Goal: Task Accomplishment & Management: Complete application form

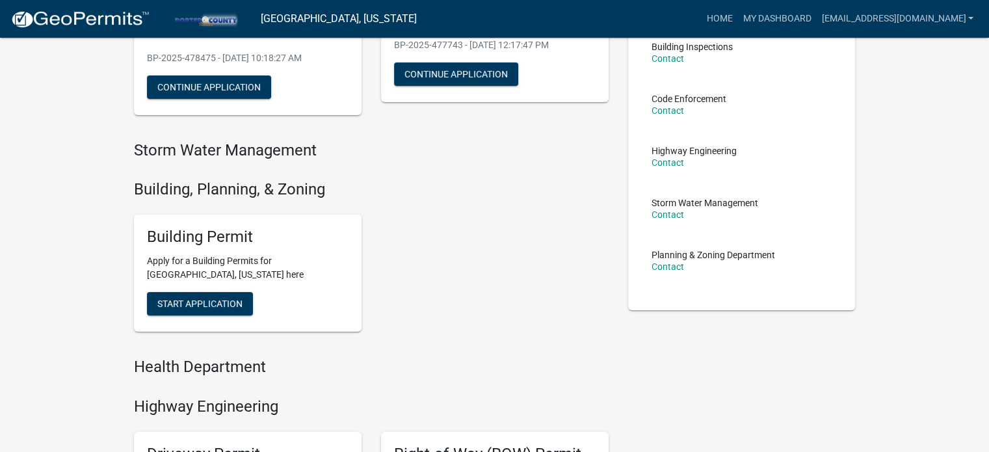
scroll to position [325, 0]
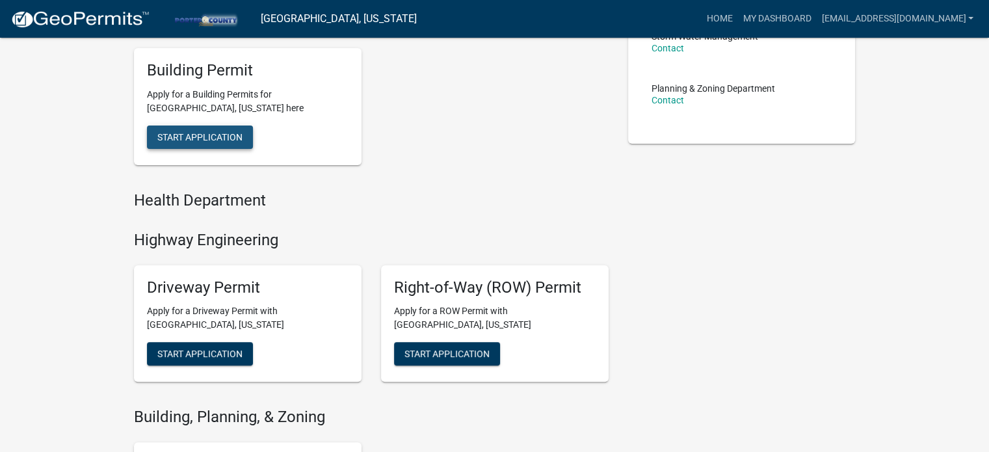
click at [206, 141] on span "Start Application" at bounding box center [199, 137] width 85 height 10
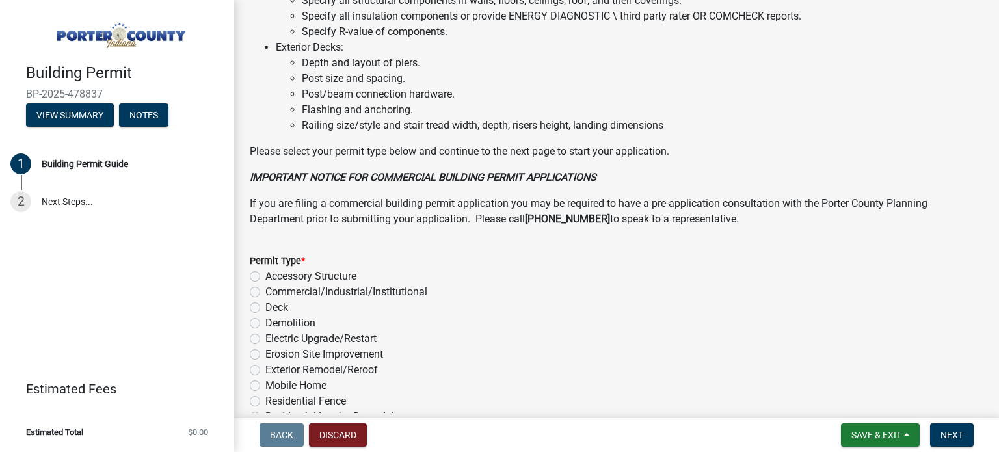
scroll to position [1050, 0]
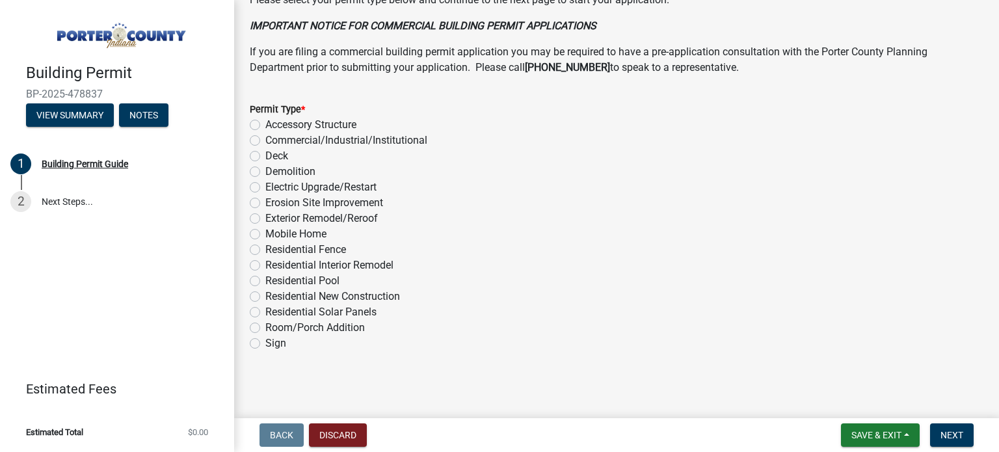
click at [265, 185] on label "Electric Upgrade/Restart" at bounding box center [320, 188] width 111 height 16
click at [265, 185] on input "Electric Upgrade/Restart" at bounding box center [269, 184] width 8 height 8
radio input "true"
click at [961, 438] on span "Next" at bounding box center [952, 435] width 23 height 10
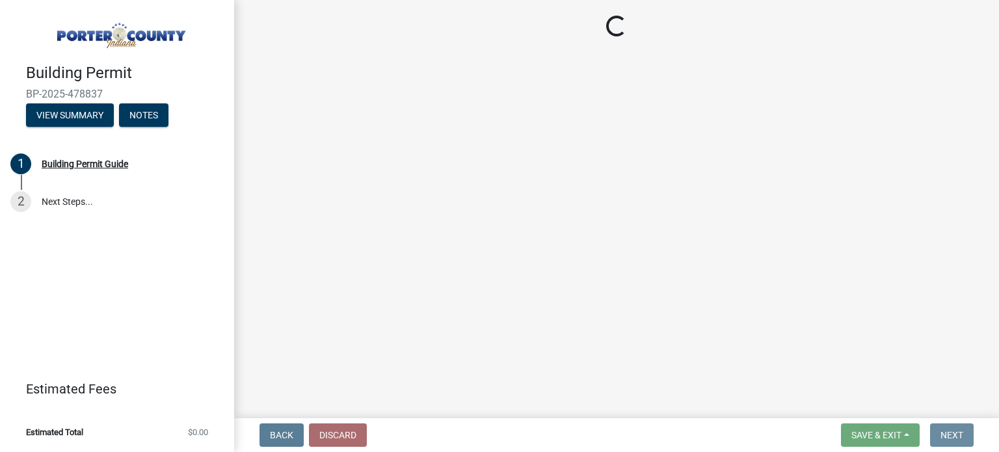
scroll to position [0, 0]
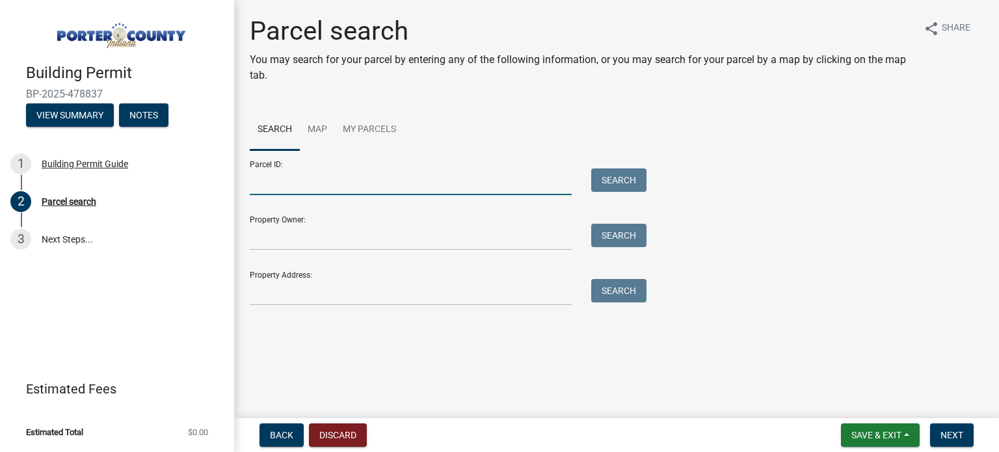
click at [288, 172] on input "Parcel ID:" at bounding box center [411, 181] width 322 height 27
type input "640620351002000015"
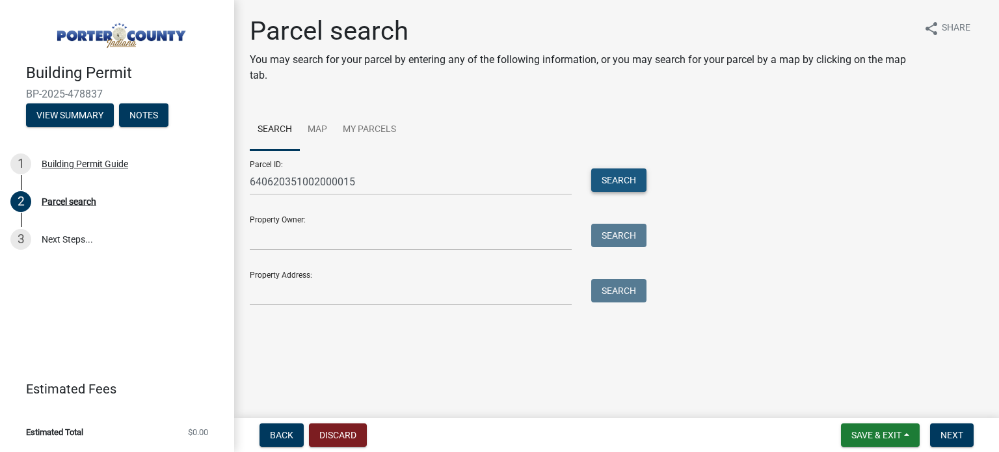
click at [635, 173] on button "Search" at bounding box center [618, 179] width 55 height 23
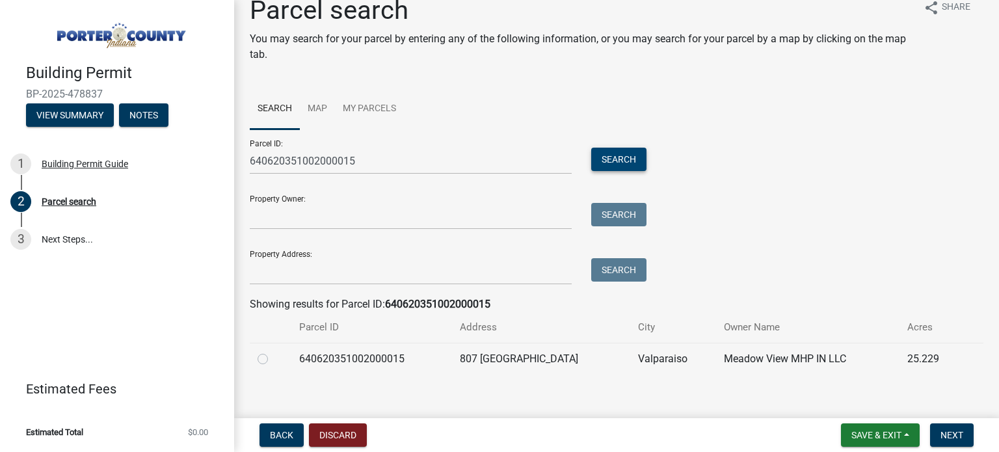
scroll to position [33, 0]
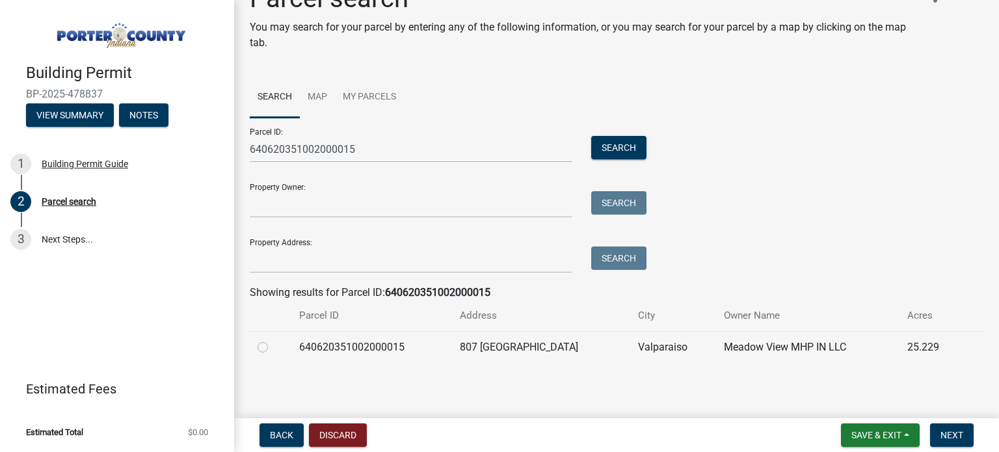
click at [273, 340] on label at bounding box center [273, 340] width 0 height 0
click at [273, 346] on input "radio" at bounding box center [277, 344] width 8 height 8
radio input "true"
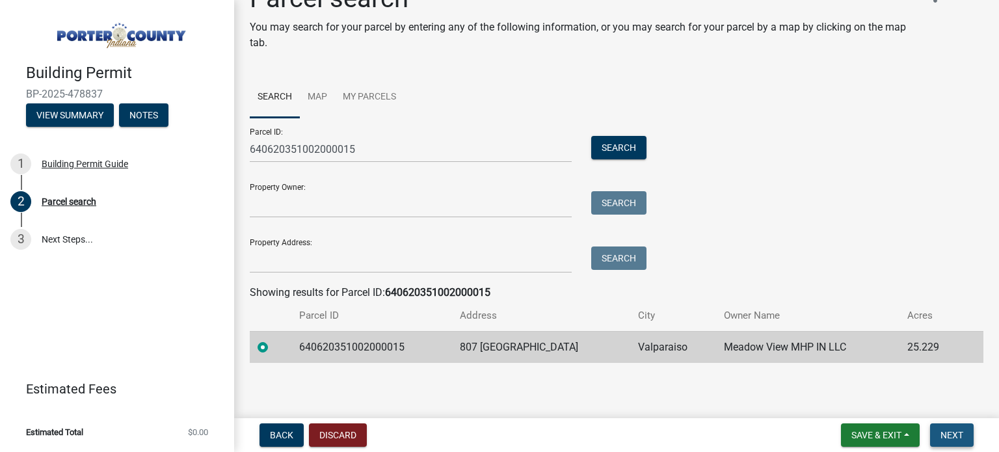
click at [963, 434] on button "Next" at bounding box center [952, 434] width 44 height 23
click at [954, 430] on span "Next" at bounding box center [952, 435] width 23 height 10
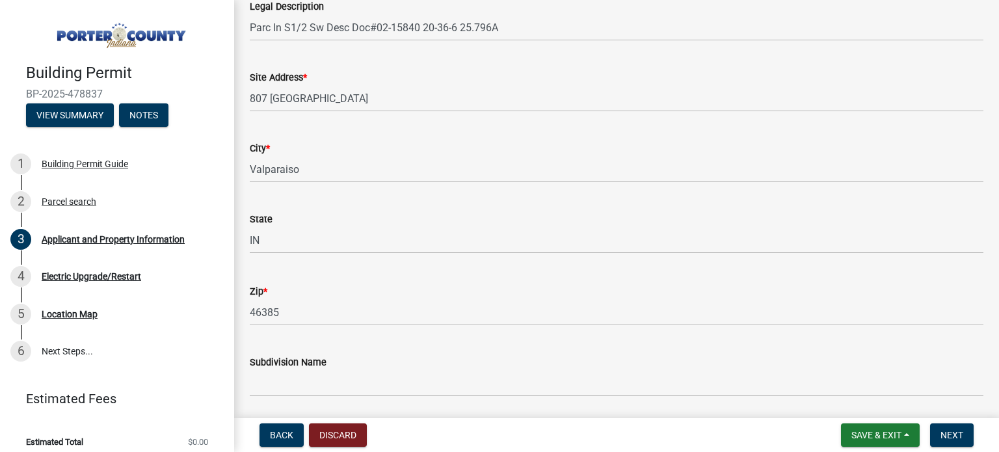
scroll to position [130, 0]
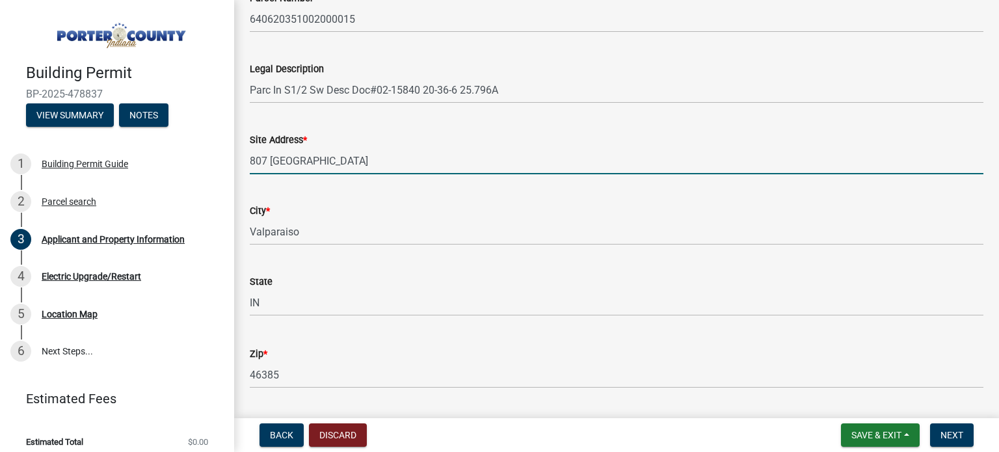
click at [323, 161] on input "807 Greenfield" at bounding box center [617, 161] width 734 height 27
type input "8"
type input "50 Greenfield Lane"
click at [416, 205] on div "City *" at bounding box center [617, 211] width 734 height 16
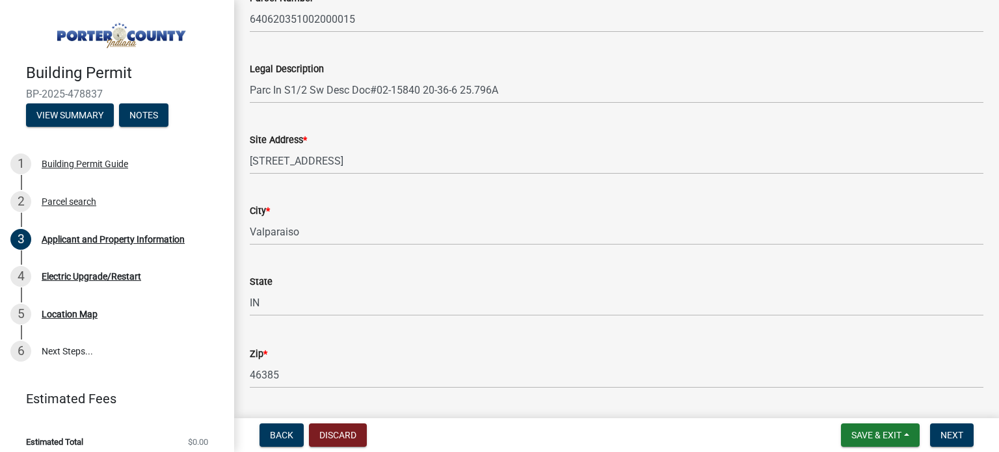
scroll to position [0, 0]
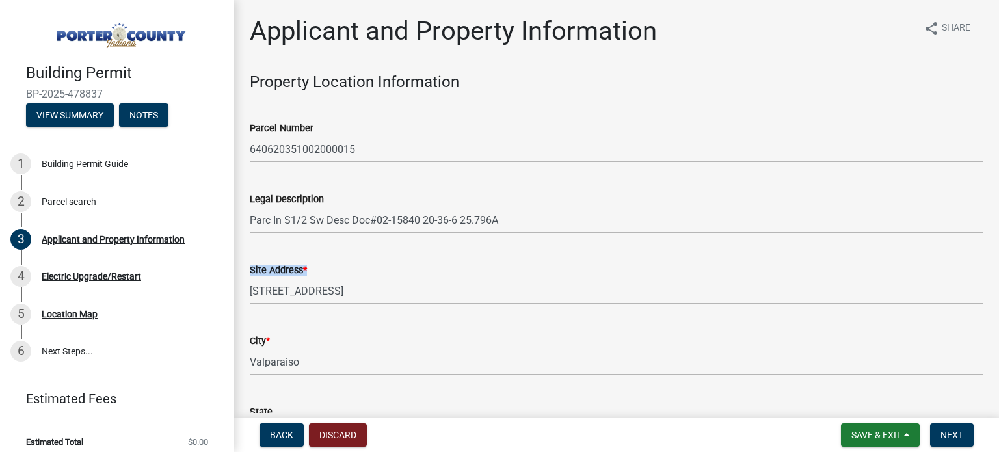
drag, startPoint x: 343, startPoint y: 278, endPoint x: 333, endPoint y: 284, distance: 11.4
click at [333, 284] on form "Site Address * 50 Greenfield Lane" at bounding box center [617, 283] width 734 height 42
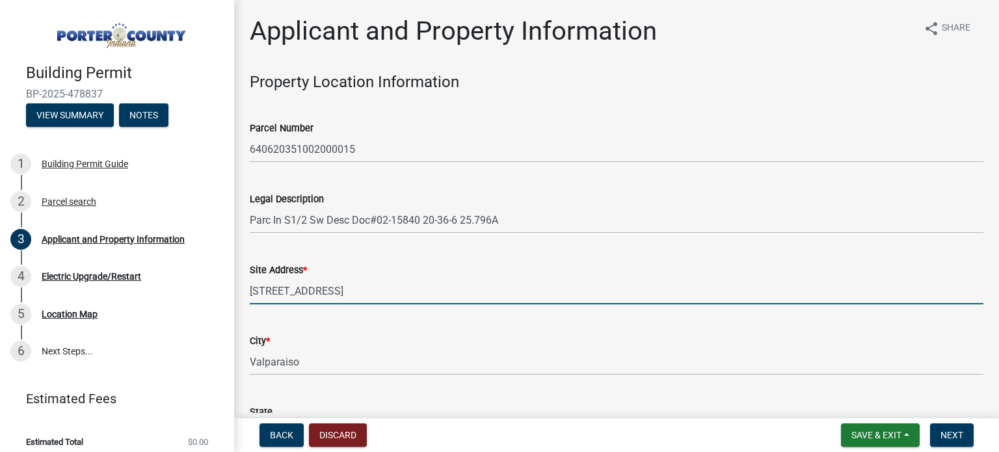
drag, startPoint x: 334, startPoint y: 288, endPoint x: 238, endPoint y: 293, distance: 95.8
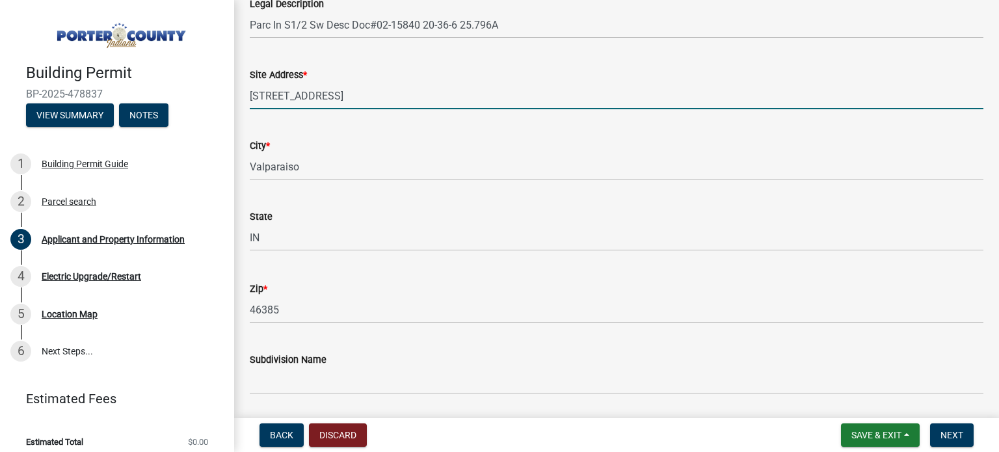
scroll to position [390, 0]
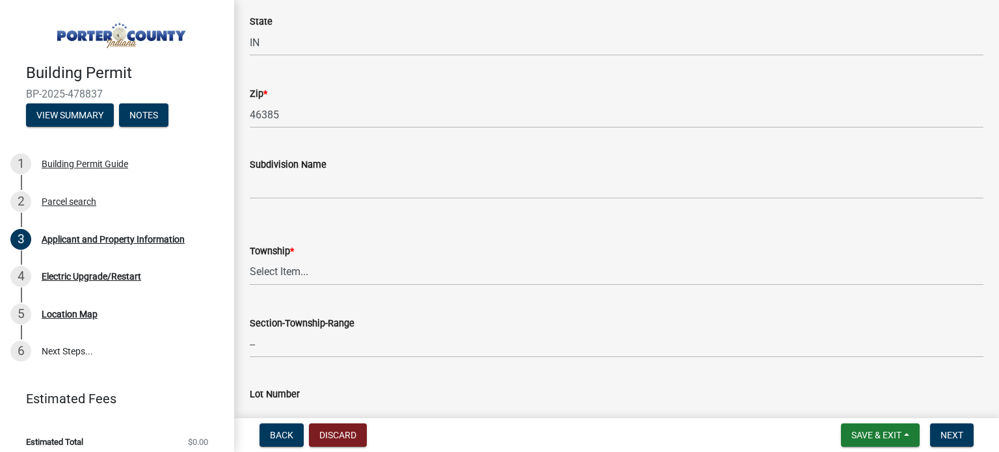
type input "807 Greenfield Lane"
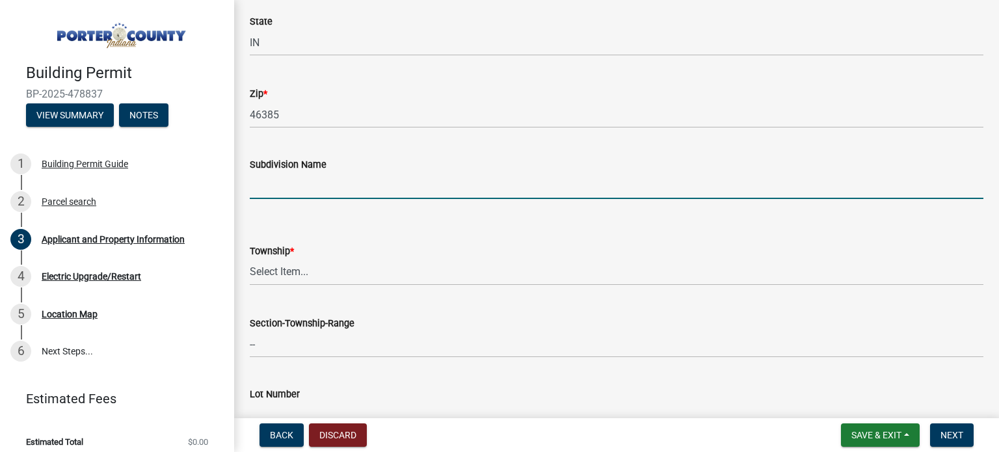
click at [317, 194] on input "Subdivision Name" at bounding box center [617, 185] width 734 height 27
type input "Meadowview Estates"
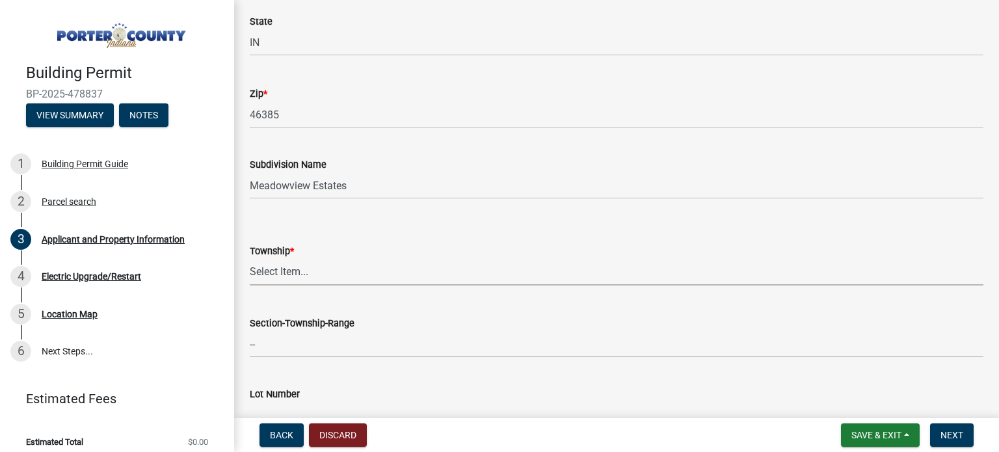
click at [320, 284] on select "Select Item... Boone Center Jackson Liberty Morgan Pine Pleasant Portage Porter…" at bounding box center [617, 272] width 734 height 27
click at [250, 259] on select "Select Item... Boone Center Jackson Liberty Morgan Pine Pleasant Portage Porter…" at bounding box center [617, 272] width 734 height 27
click at [326, 270] on select "Select Item... Boone Center Jackson Liberty Morgan Pine Pleasant Portage Porter…" at bounding box center [617, 272] width 734 height 27
click at [250, 259] on select "Select Item... Boone Center Jackson Liberty Morgan Pine Pleasant Portage Porter…" at bounding box center [617, 272] width 734 height 27
select select "3ef279d8-364d-4472-9edf-8c32643de6c0"
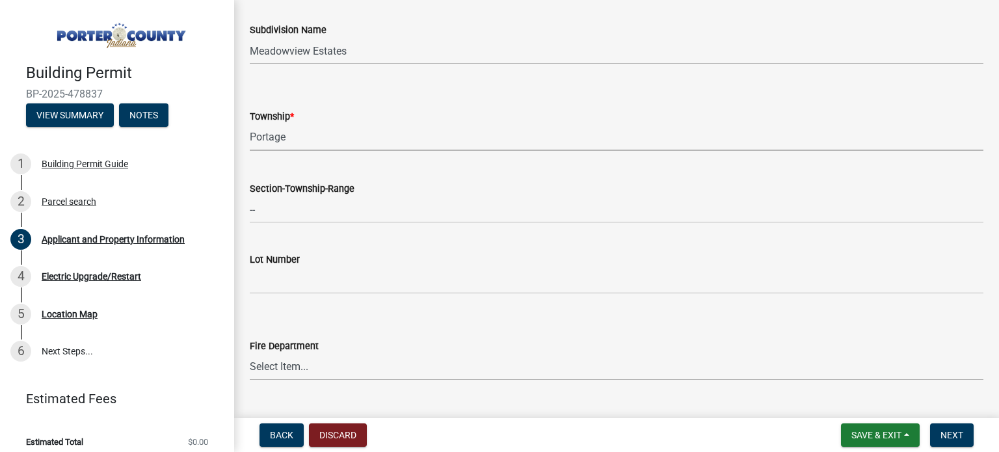
scroll to position [585, 0]
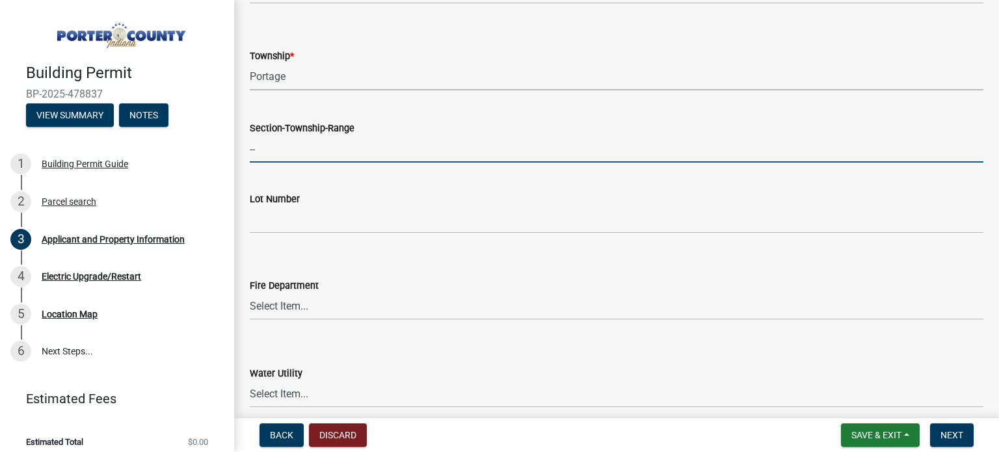
click at [369, 154] on input "--" at bounding box center [617, 149] width 734 height 27
type input "VALPARAISO"
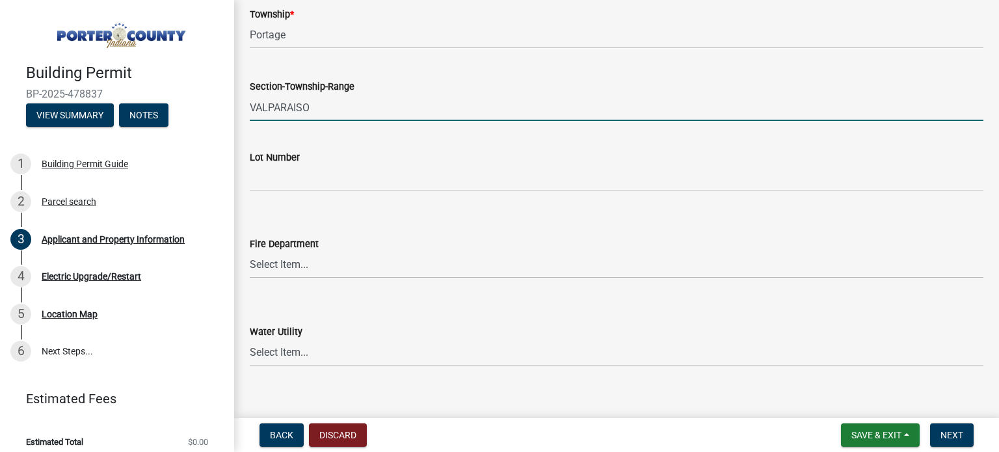
scroll to position [650, 0]
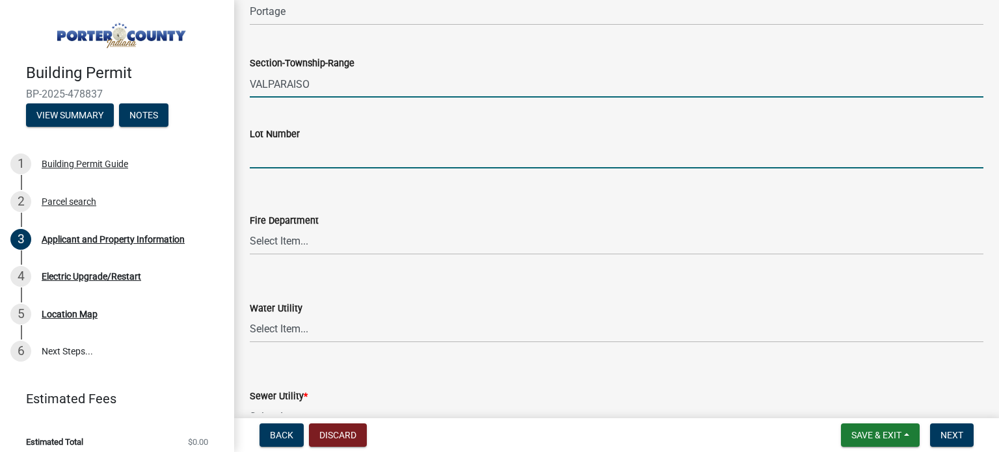
click at [332, 154] on input "Lot Number" at bounding box center [617, 155] width 734 height 27
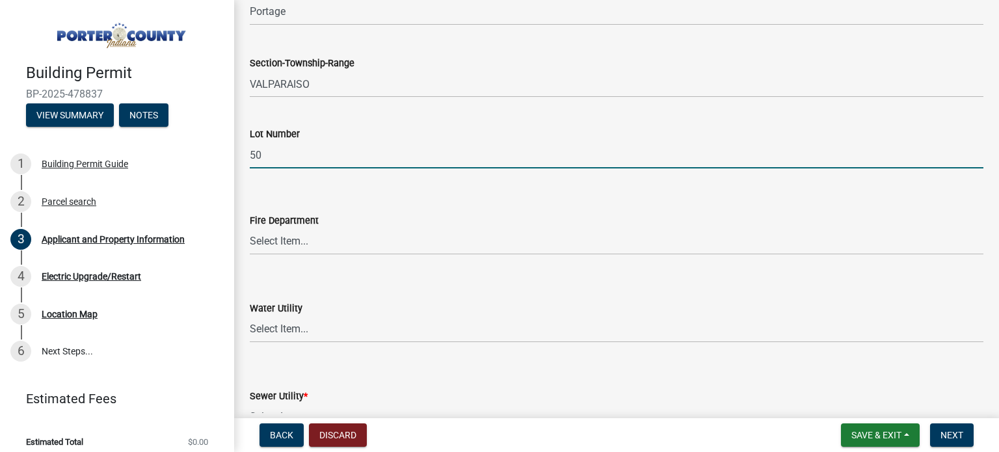
type input "50"
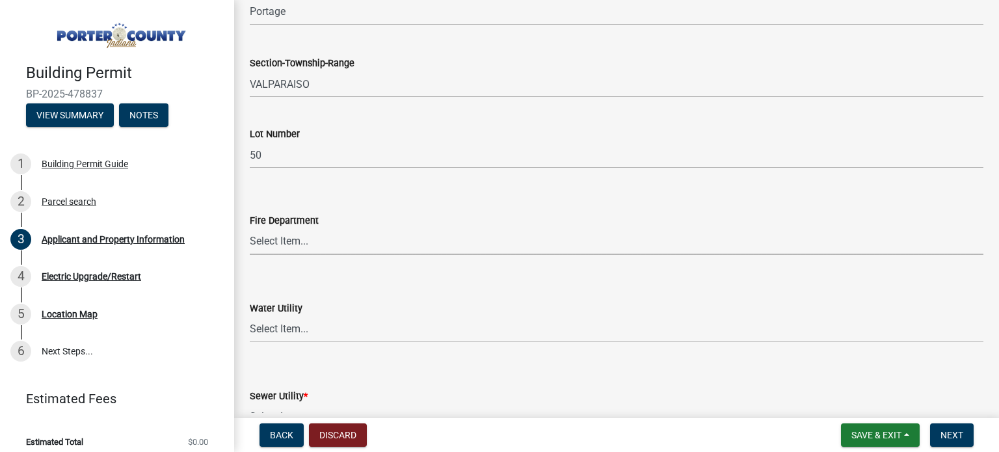
click at [308, 239] on select "Select Item... Beverly Shores FD Burns Harbor FD Boone Grove FD Chesterton FD F…" at bounding box center [617, 241] width 734 height 27
click at [250, 228] on select "Select Item... Beverly Shores FD Burns Harbor FD Boone Grove FD Chesterton FD F…" at bounding box center [617, 241] width 734 height 27
select select "11d93a7a-828a-4929-8b59-6ed29e093f33"
click at [353, 321] on select "Select Item... Aqua Indiana Inc Damon Run Indiana American Water Nature Works P…" at bounding box center [617, 329] width 734 height 27
click at [250, 316] on select "Select Item... Aqua Indiana Inc Damon Run Indiana American Water Nature Works P…" at bounding box center [617, 329] width 734 height 27
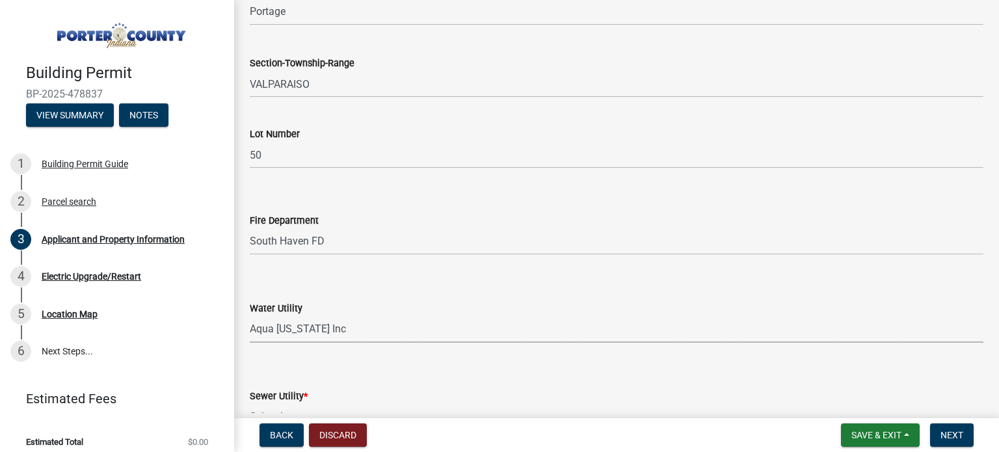
click at [345, 325] on select "Select Item... Aqua Indiana Inc Damon Run Indiana American Water Nature Works P…" at bounding box center [617, 329] width 734 height 27
click at [250, 316] on select "Select Item... Aqua Indiana Inc Damon Run Indiana American Water Nature Works P…" at bounding box center [617, 329] width 734 height 27
select select "19353e9d-6395-4d02-b087-104cb5947cdc"
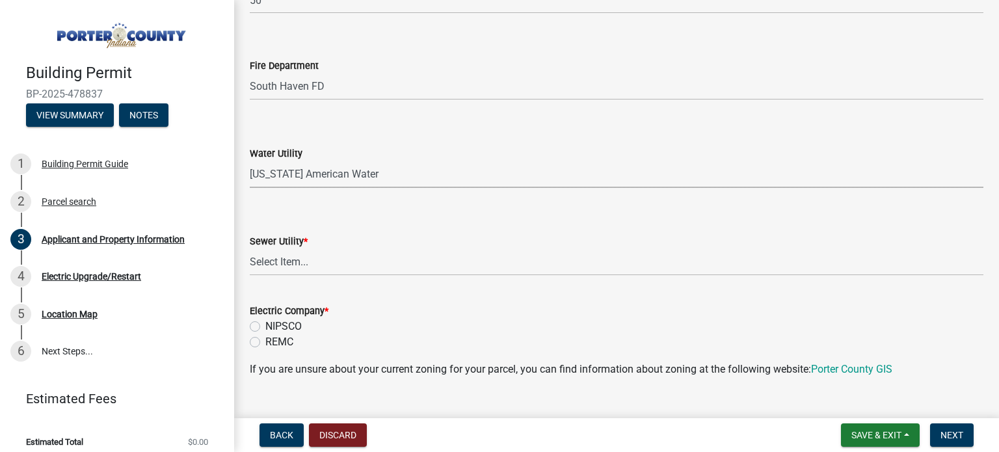
scroll to position [846, 0]
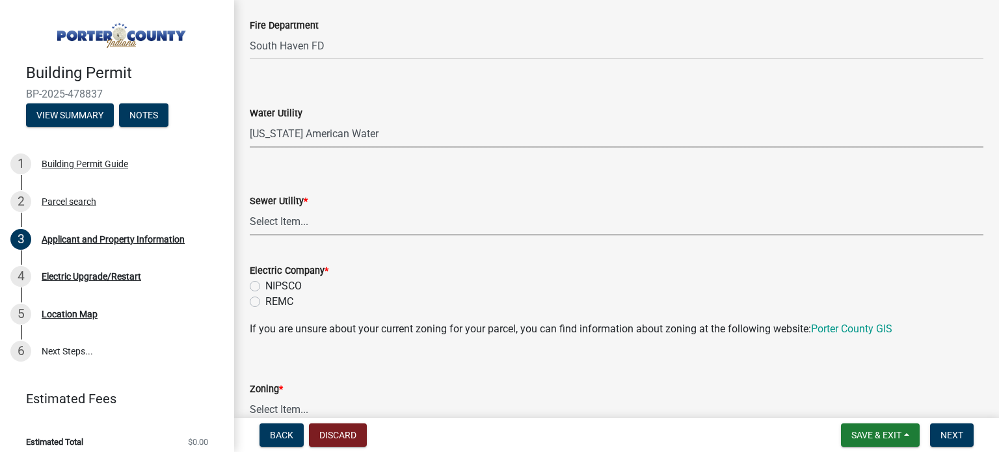
click at [333, 218] on select "Select Item... Aqua Indiana Inc Damon Run Falling Waters Lake Eliza - LEACD Nat…" at bounding box center [617, 222] width 734 height 27
click at [250, 209] on select "Select Item... Aqua Indiana Inc Damon Run Falling Waters Lake Eliza - LEACD Nat…" at bounding box center [617, 222] width 734 height 27
select select "ad46db9b-b68a-4590-8d08-f4fb10f3ead6"
click at [400, 250] on form "Electric Company * NIPSCO REMC" at bounding box center [617, 278] width 734 height 62
click at [265, 284] on label "NIPSCO" at bounding box center [283, 286] width 36 height 16
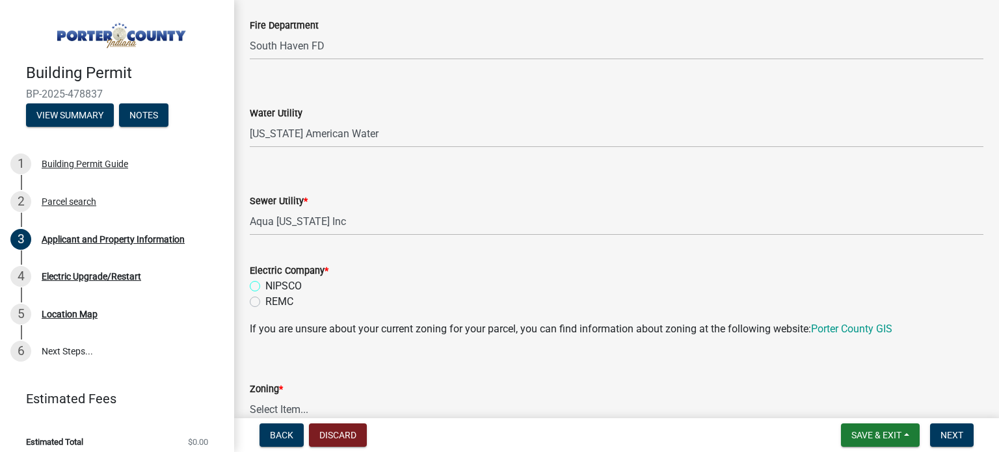
click at [265, 284] on input "NIPSCO" at bounding box center [269, 282] width 8 height 8
radio input "true"
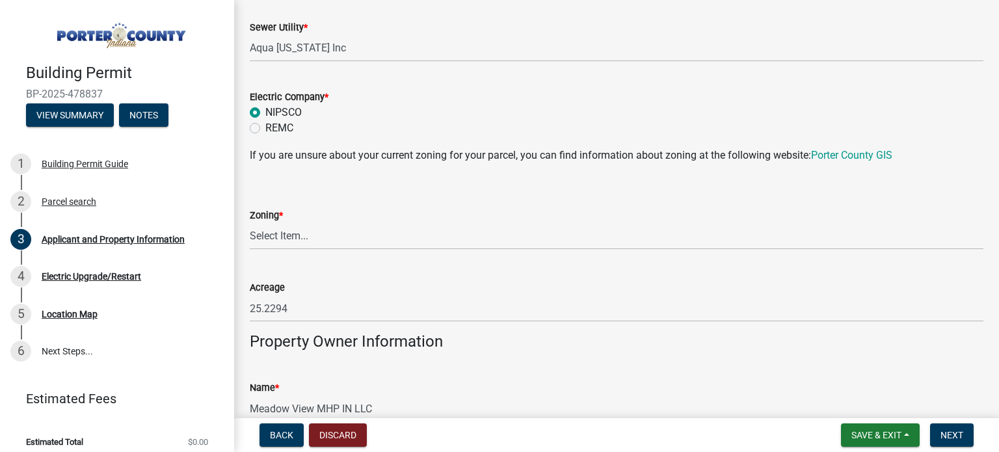
scroll to position [1041, 0]
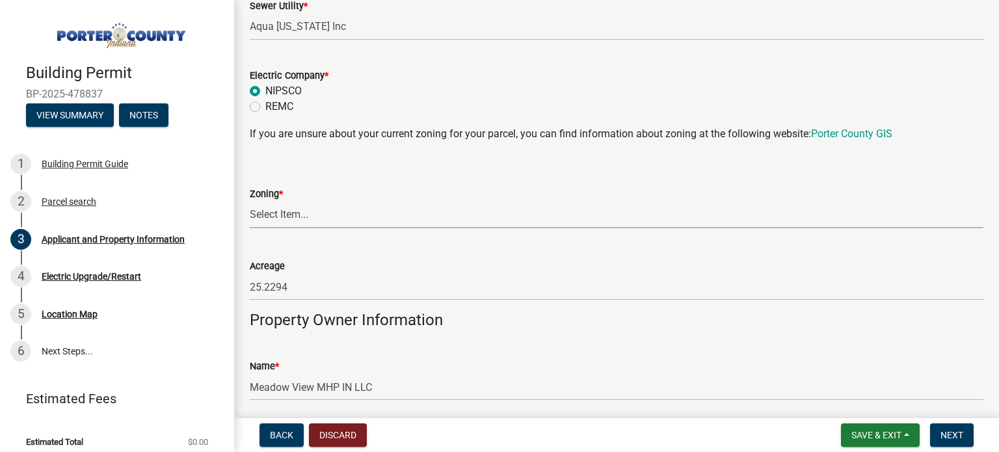
click at [306, 211] on select "Select Item... A1 A2 CH CM CN I1 I2 I3 IN MP OT P1 P2 PUD R1 R2 R3 R4 RL RR" at bounding box center [617, 215] width 734 height 27
click at [250, 202] on select "Select Item... A1 A2 CH CM CN I1 I2 I3 IN MP OT P1 P2 PUD R1 R2 R3 R4 RL RR" at bounding box center [617, 215] width 734 height 27
select select "18ba4a0f-4256-479c-a70a-5d2e95ae2216"
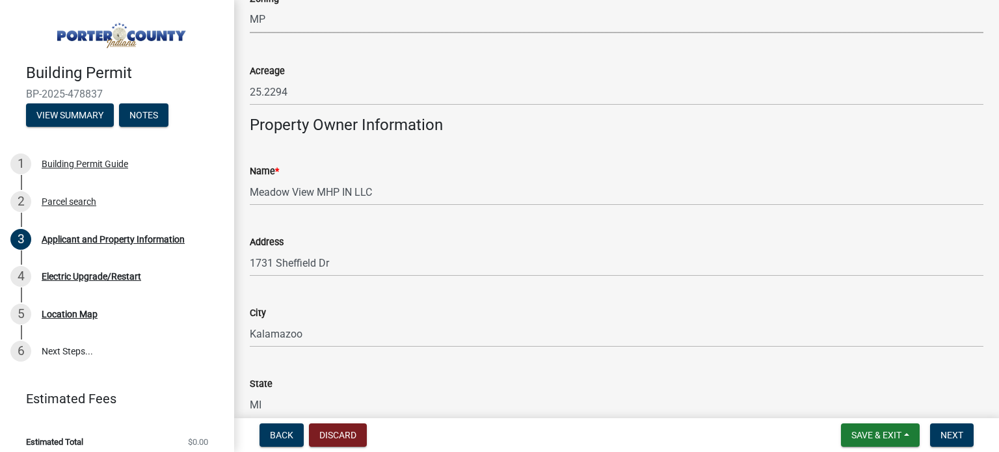
scroll to position [1301, 0]
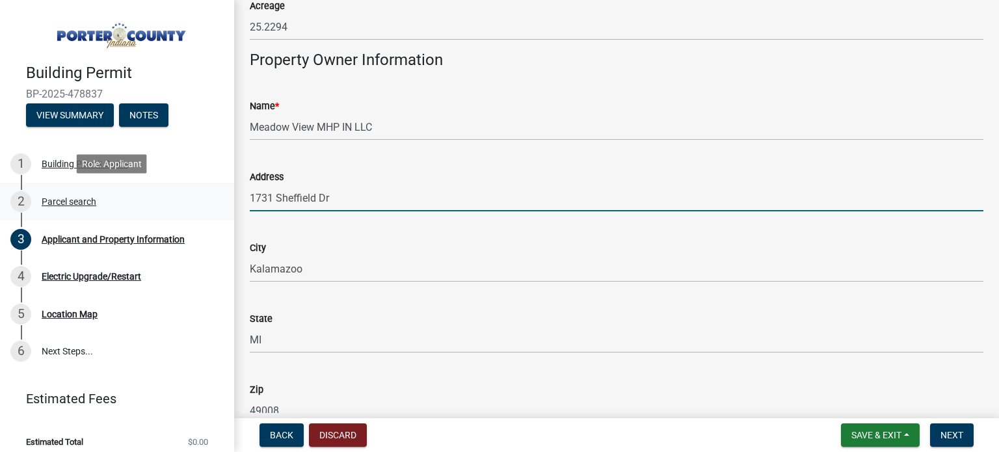
drag, startPoint x: 333, startPoint y: 192, endPoint x: 185, endPoint y: 209, distance: 148.7
click at [185, 209] on div "Building Permit BP-2025-478837 View Summary Notes 1 Building Permit Guide 2 Par…" at bounding box center [499, 226] width 999 height 452
type input "4044 N Lincoln Avenue Suite 469"
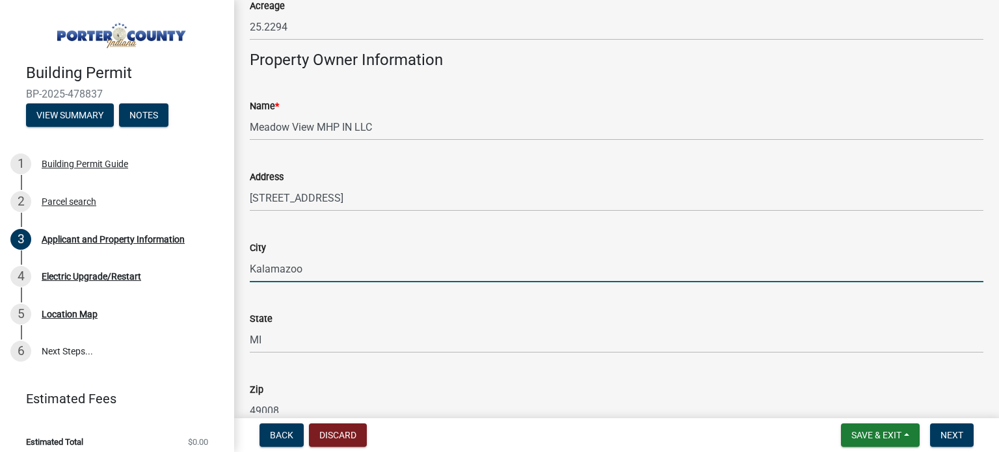
click at [315, 267] on input "Kalamazoo" at bounding box center [617, 269] width 734 height 27
type input "K"
type input "Chicago"
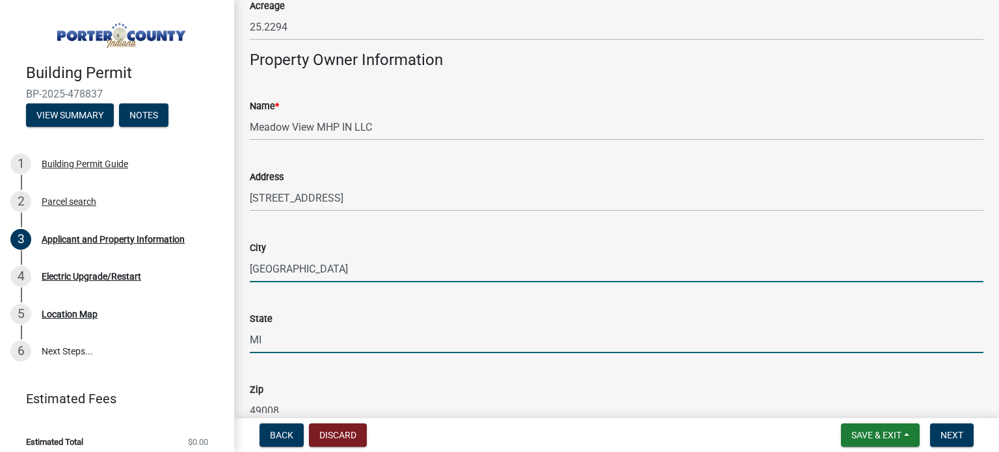
click at [282, 339] on input "MI" at bounding box center [617, 340] width 734 height 27
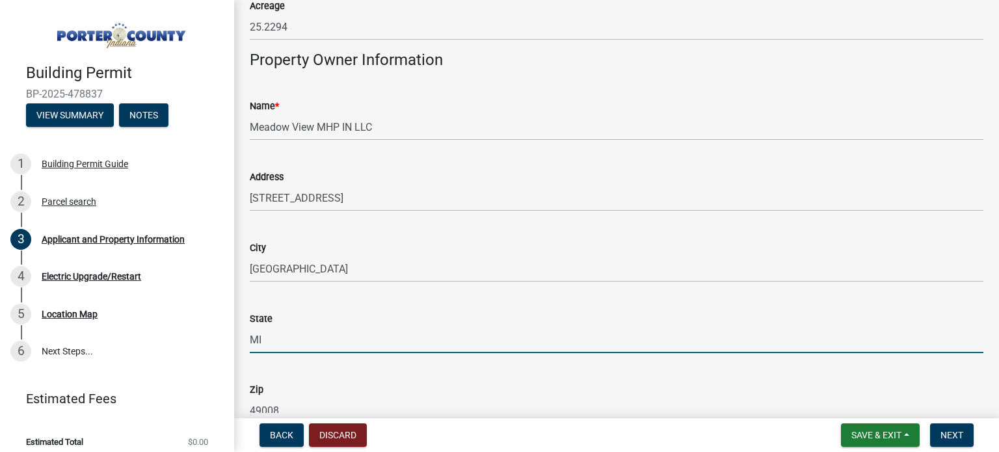
type input "M"
type input "Illinois"
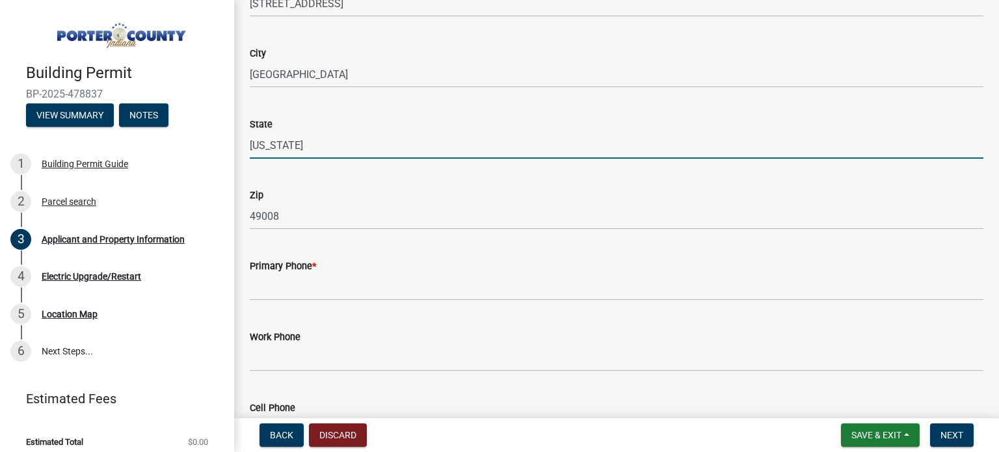
scroll to position [1496, 0]
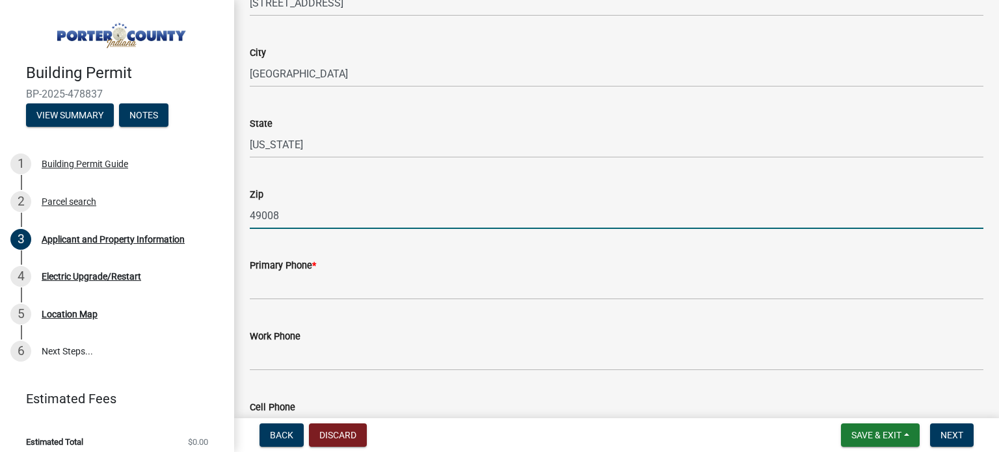
click at [297, 225] on input "49008" at bounding box center [617, 215] width 734 height 27
type input "4"
type input "60618"
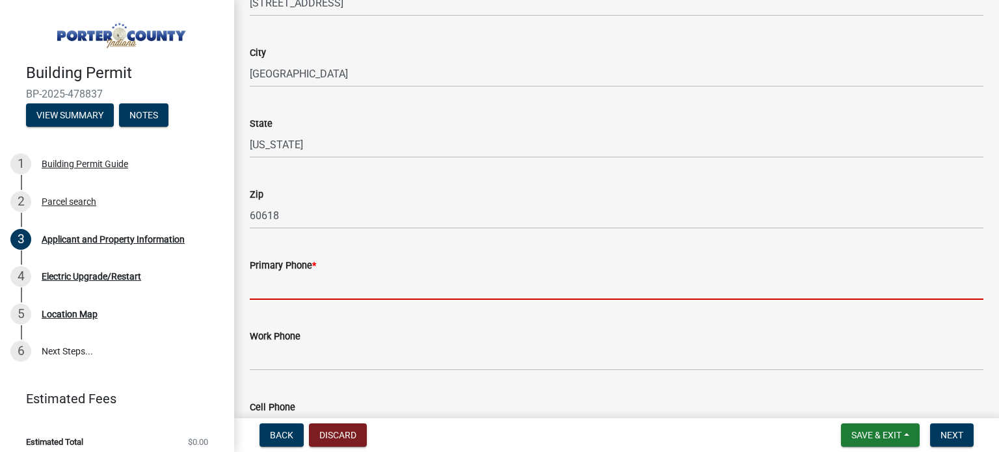
click at [299, 284] on input "Primary Phone *" at bounding box center [617, 286] width 734 height 27
type input "2197625312"
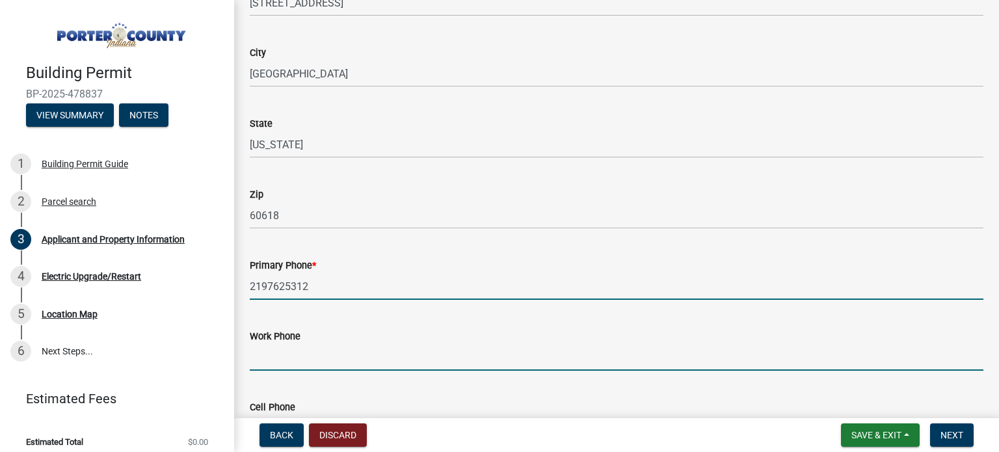
click at [334, 352] on input "Work Phone" at bounding box center [617, 357] width 734 height 27
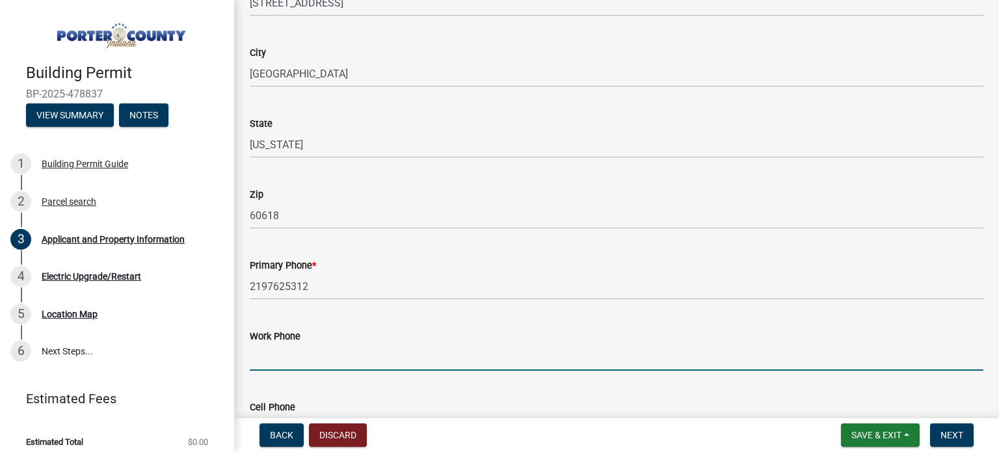
type input "2197625312"
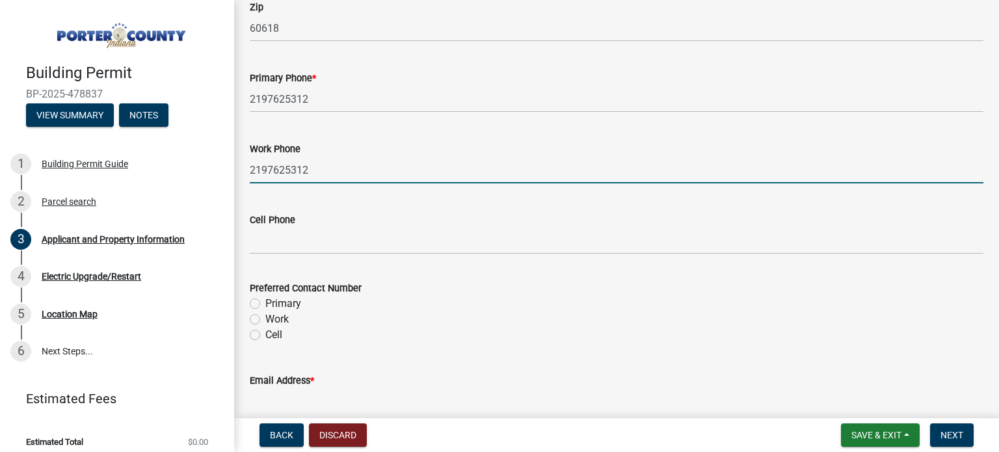
scroll to position [1691, 0]
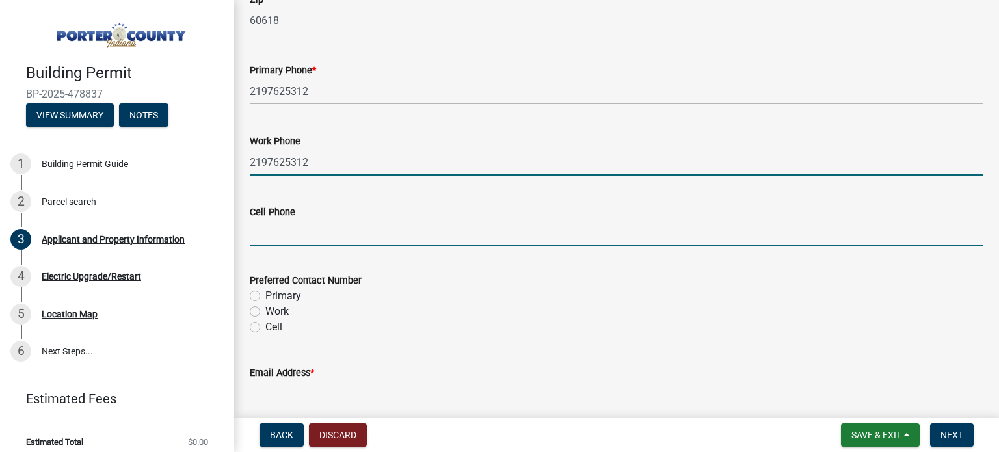
click at [311, 239] on input "Cell Phone" at bounding box center [617, 233] width 734 height 27
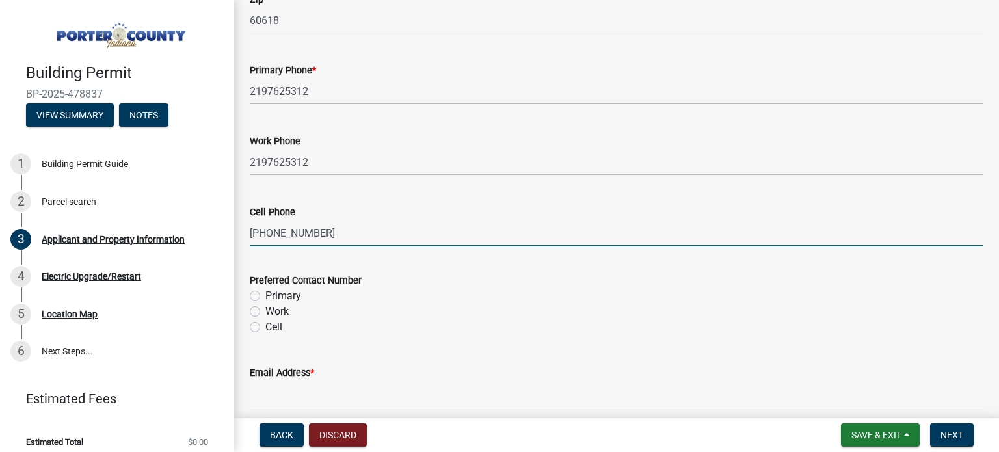
type input "219-309-3778"
click at [390, 338] on wm-data-entity-input "Preferred Contact Number Primary Work Cell" at bounding box center [617, 302] width 734 height 90
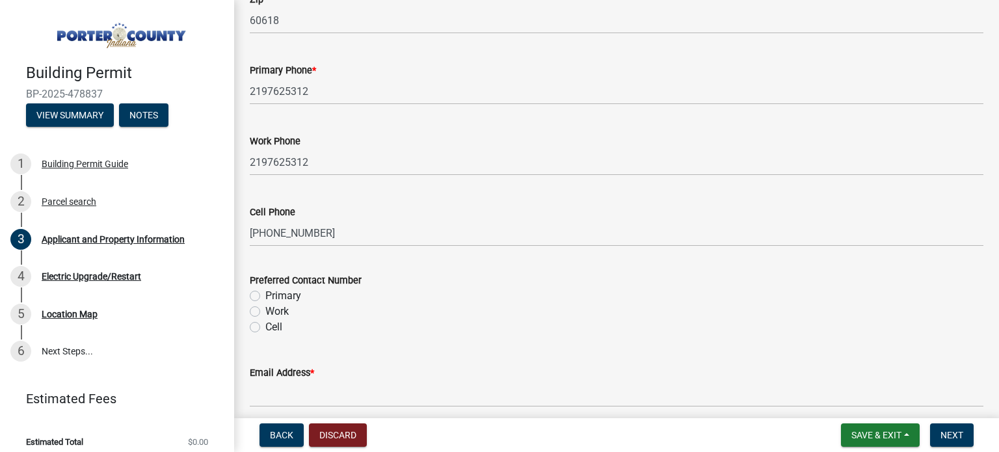
click at [265, 294] on label "Primary" at bounding box center [283, 296] width 36 height 16
click at [265, 294] on input "Primary" at bounding box center [269, 292] width 8 height 8
radio input "true"
click at [380, 328] on div "Cell" at bounding box center [617, 327] width 734 height 16
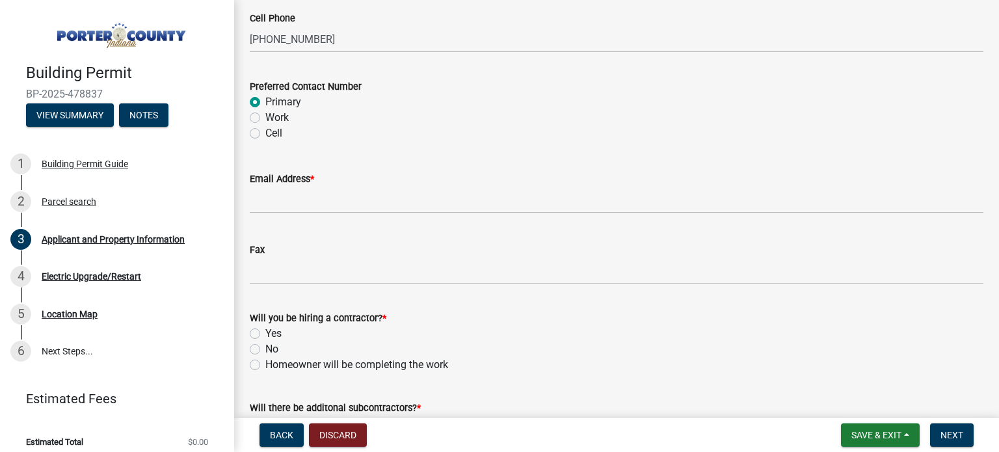
scroll to position [1886, 0]
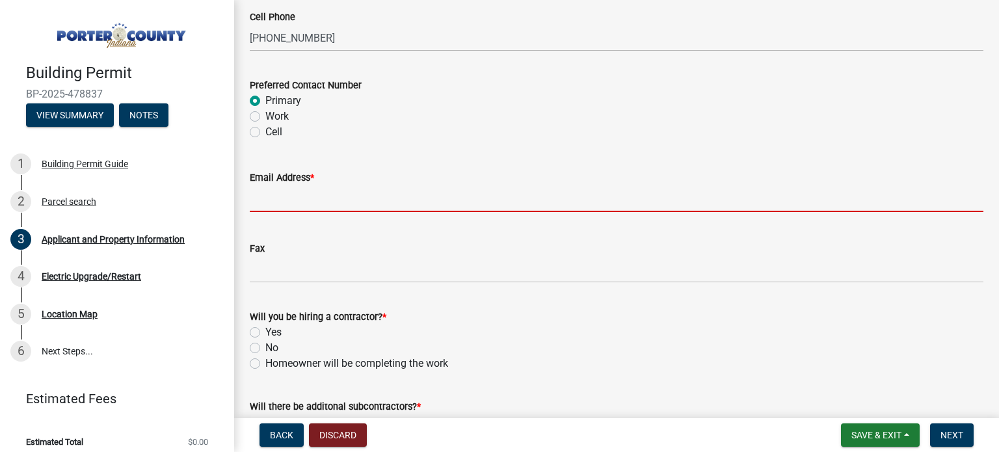
click at [306, 200] on input "Email Address *" at bounding box center [617, 198] width 734 height 27
type input "[EMAIL_ADDRESS][DOMAIN_NAME]"
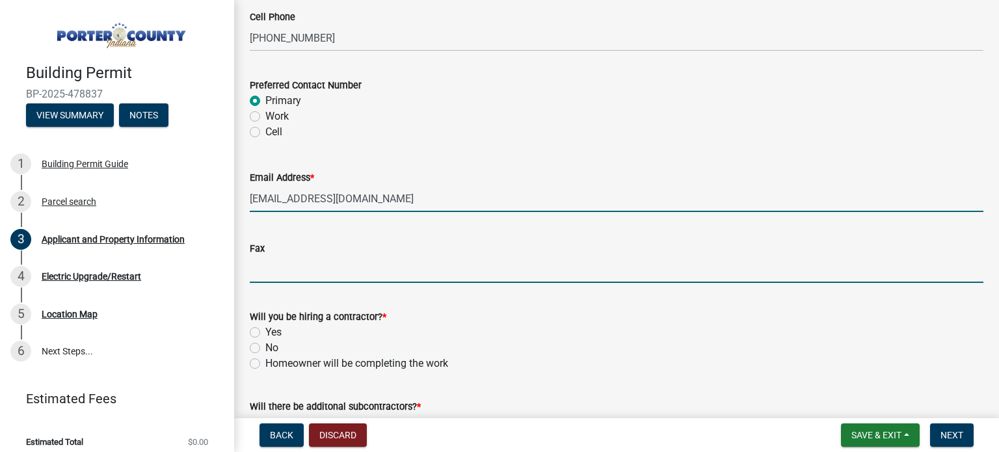
click at [284, 262] on input "Fax" at bounding box center [617, 269] width 734 height 27
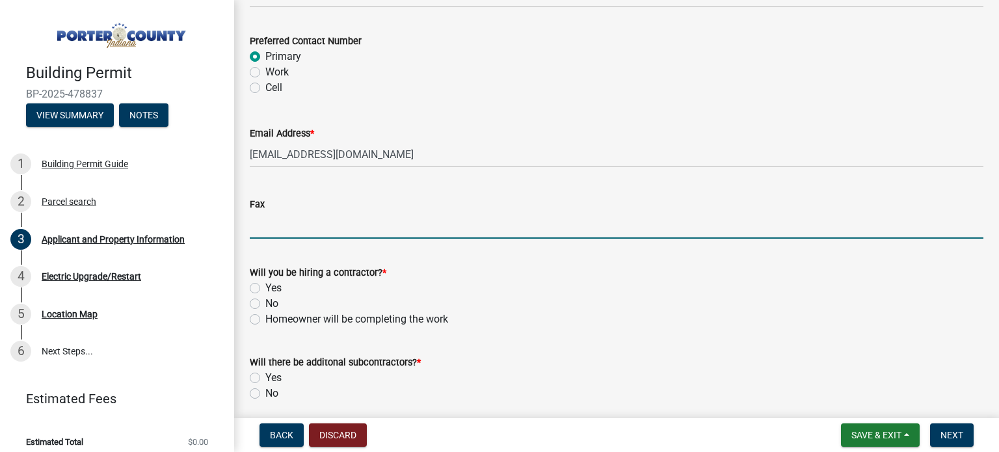
scroll to position [1981, 0]
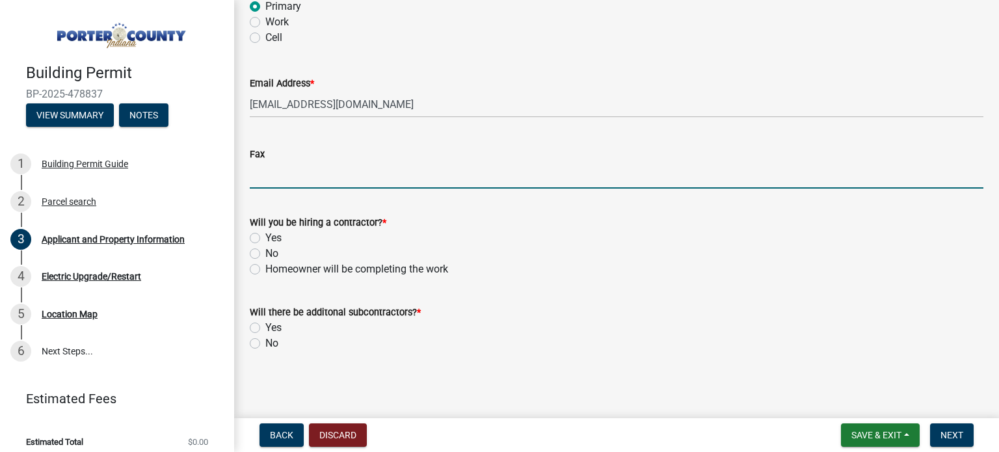
drag, startPoint x: 253, startPoint y: 252, endPoint x: 457, endPoint y: 304, distance: 210.8
click at [265, 252] on label "No" at bounding box center [271, 254] width 13 height 16
click at [265, 252] on input "No" at bounding box center [269, 250] width 8 height 8
radio input "true"
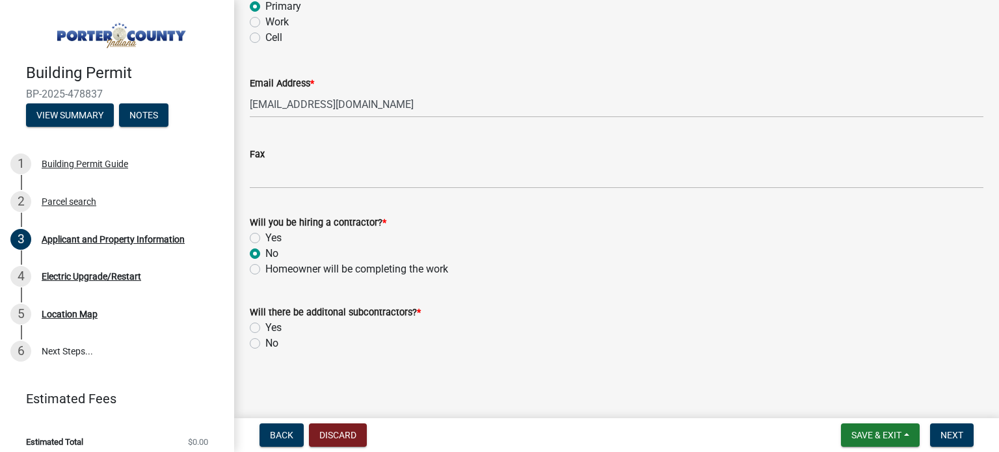
click at [529, 310] on div "Will there be additonal subcontractors? *" at bounding box center [617, 312] width 734 height 16
click at [265, 341] on label "No" at bounding box center [271, 344] width 13 height 16
click at [265, 341] on input "No" at bounding box center [269, 340] width 8 height 8
radio input "true"
click at [952, 431] on span "Next" at bounding box center [952, 435] width 23 height 10
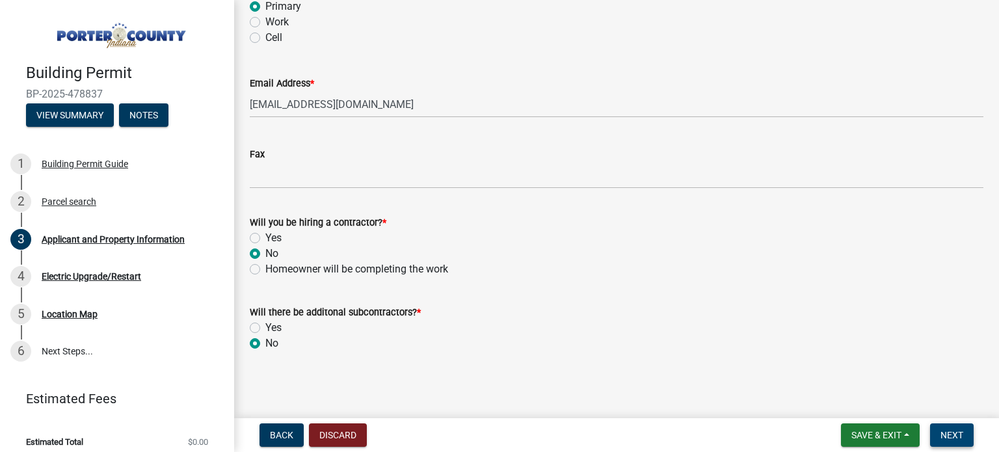
scroll to position [0, 0]
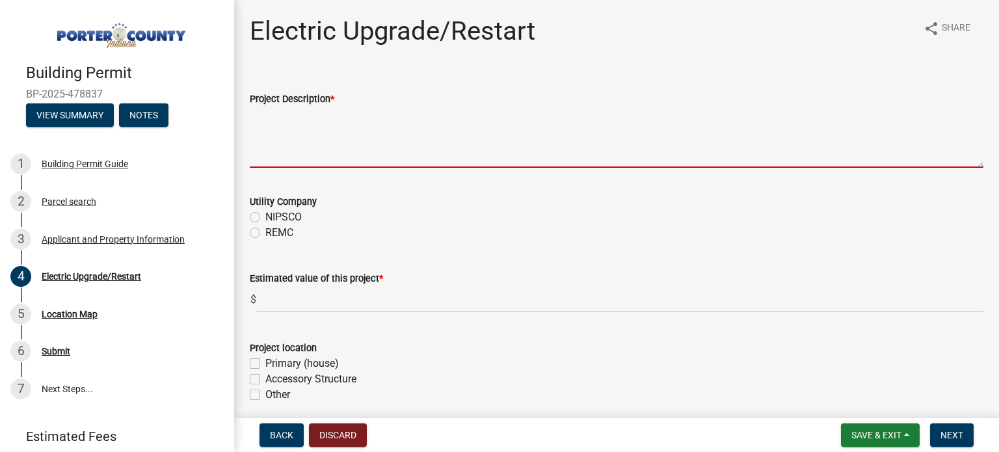
click at [291, 148] on textarea "Project Description *" at bounding box center [617, 137] width 734 height 61
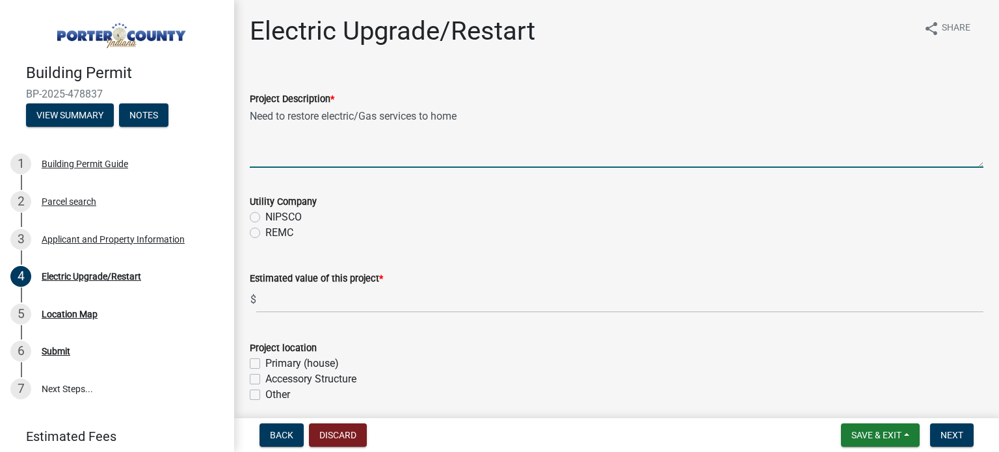
type textarea "Need to restore electric/Gas services to home"
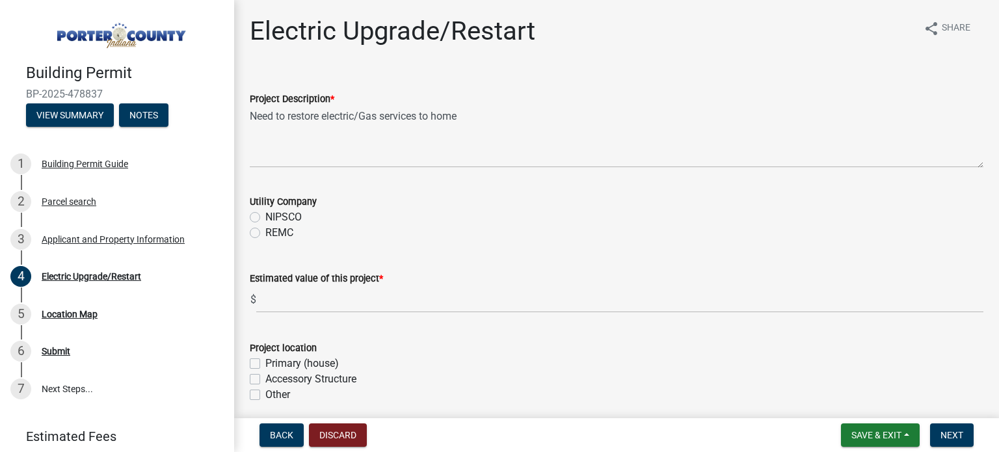
click at [265, 215] on label "NIPSCO" at bounding box center [283, 217] width 36 height 16
click at [265, 215] on input "NIPSCO" at bounding box center [269, 213] width 8 height 8
radio input "true"
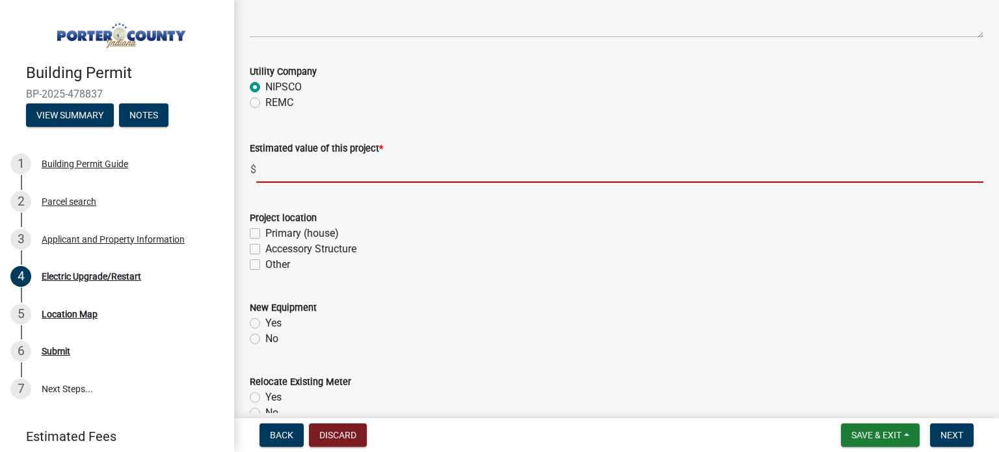
click at [295, 171] on input "text" at bounding box center [619, 169] width 727 height 27
type input "0"
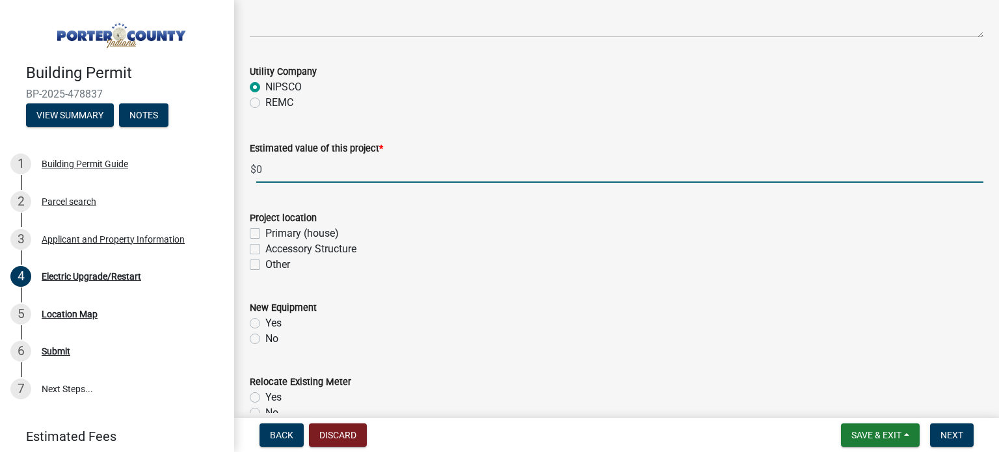
click at [249, 235] on div "Project location Primary (house) Accessory Structure Other" at bounding box center [616, 233] width 753 height 78
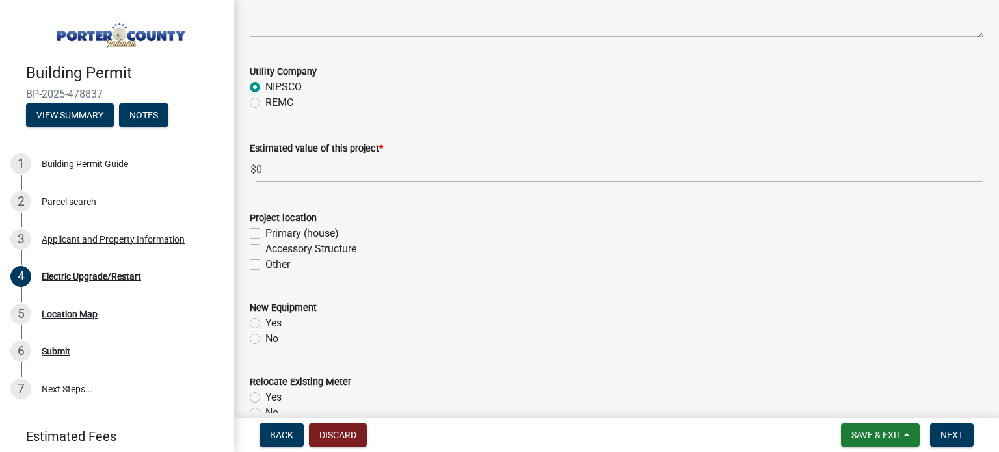
click at [422, 265] on div "Other" at bounding box center [617, 265] width 734 height 16
click at [263, 238] on div "Primary (house)" at bounding box center [617, 234] width 734 height 16
click at [265, 234] on label "Primary (house)" at bounding box center [302, 234] width 74 height 16
click at [265, 234] on input "Primary (house)" at bounding box center [269, 230] width 8 height 8
checkbox input "true"
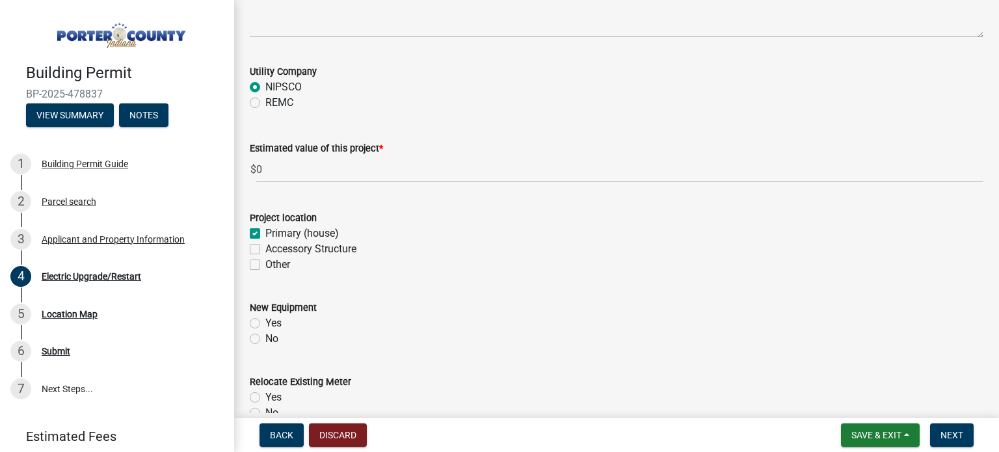
checkbox input "false"
click at [447, 274] on wm-data-entity-input "Project location Primary (house) Accessory Structure Other" at bounding box center [617, 239] width 734 height 90
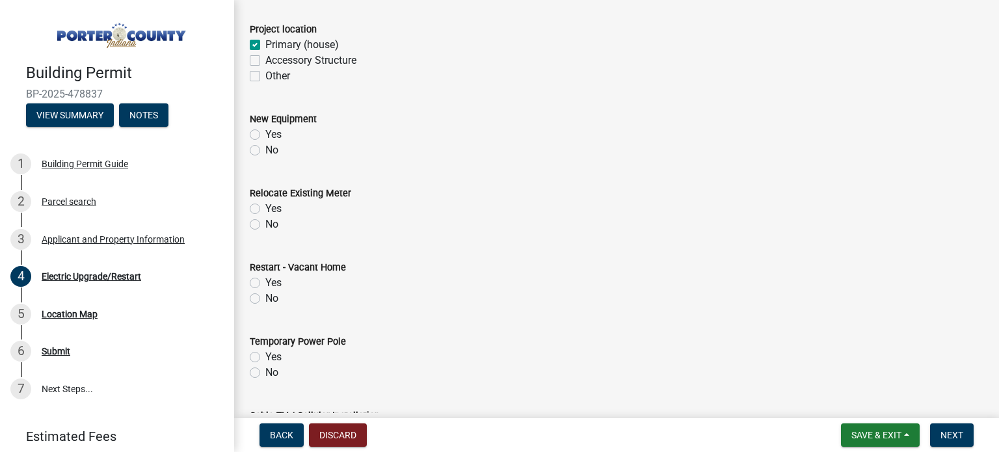
scroll to position [325, 0]
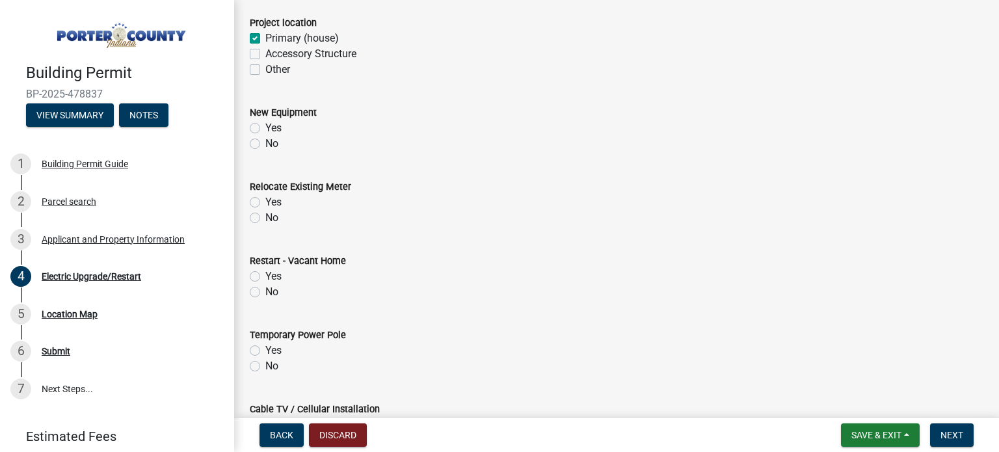
click at [265, 142] on label "No" at bounding box center [271, 144] width 13 height 16
click at [265, 142] on input "No" at bounding box center [269, 140] width 8 height 8
radio input "true"
click at [265, 215] on label "No" at bounding box center [271, 218] width 13 height 16
click at [265, 215] on input "No" at bounding box center [269, 214] width 8 height 8
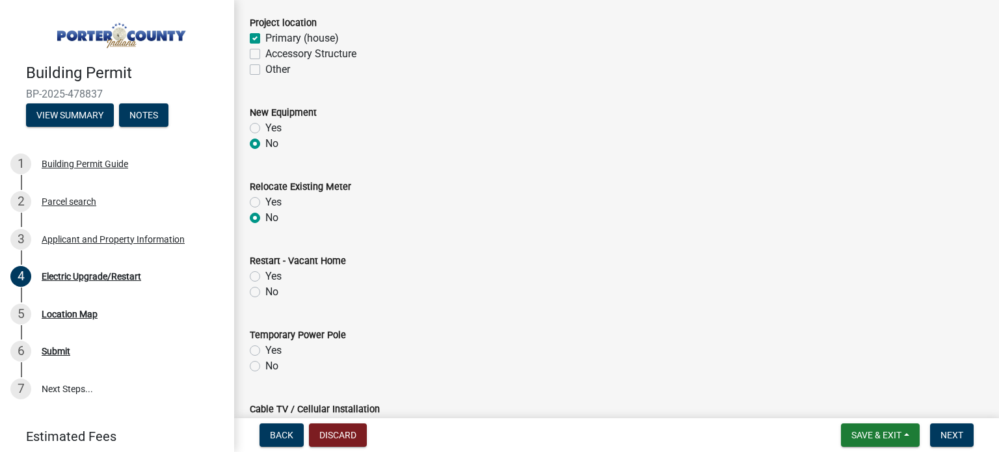
radio input "true"
click at [265, 274] on label "Yes" at bounding box center [273, 277] width 16 height 16
click at [265, 274] on input "Yes" at bounding box center [269, 273] width 8 height 8
radio input "true"
click at [424, 278] on div "Yes" at bounding box center [617, 277] width 734 height 16
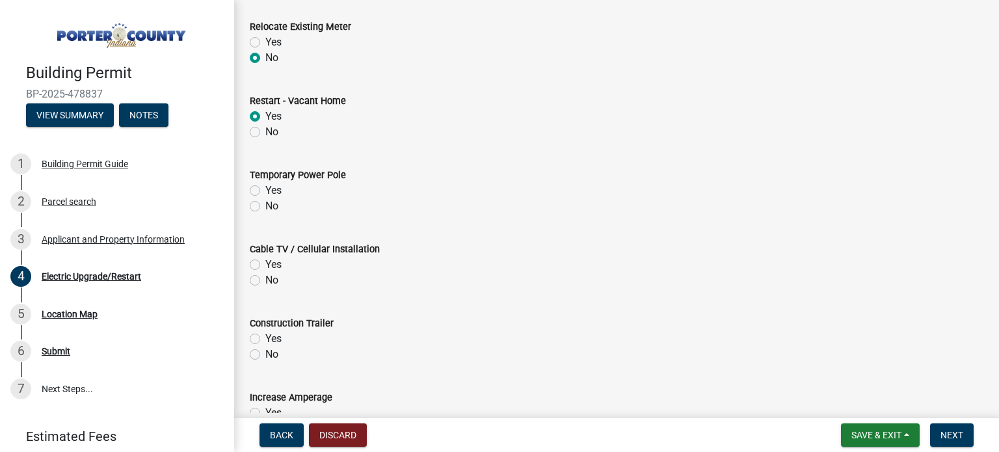
scroll to position [520, 0]
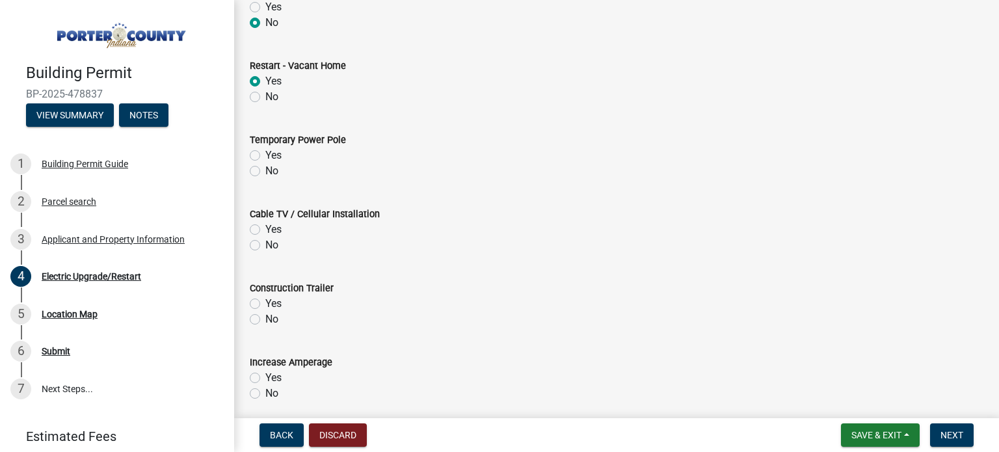
click at [265, 172] on label "No" at bounding box center [271, 171] width 13 height 16
click at [265, 172] on input "No" at bounding box center [269, 167] width 8 height 8
radio input "true"
click at [265, 243] on label "No" at bounding box center [271, 245] width 13 height 16
click at [265, 243] on input "No" at bounding box center [269, 241] width 8 height 8
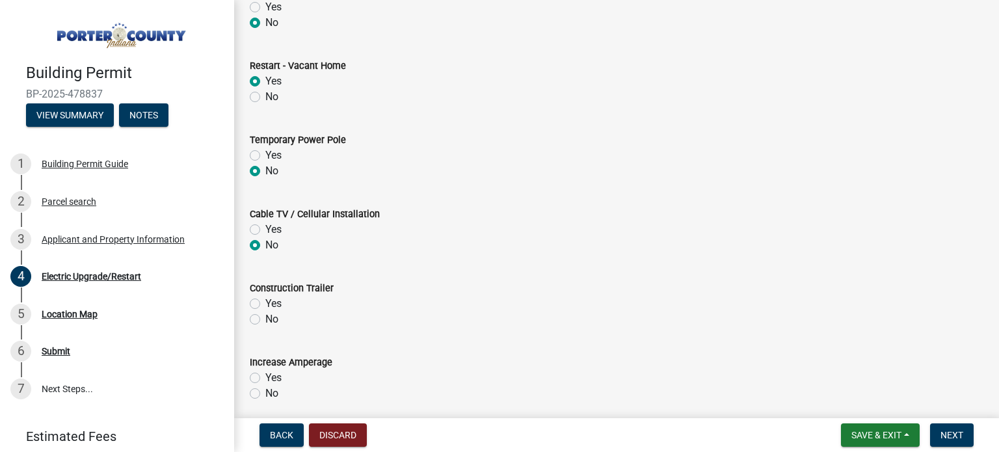
radio input "true"
drag, startPoint x: 254, startPoint y: 321, endPoint x: 263, endPoint y: 319, distance: 9.3
click at [265, 319] on label "No" at bounding box center [271, 320] width 13 height 16
click at [265, 319] on input "No" at bounding box center [269, 316] width 8 height 8
radio input "true"
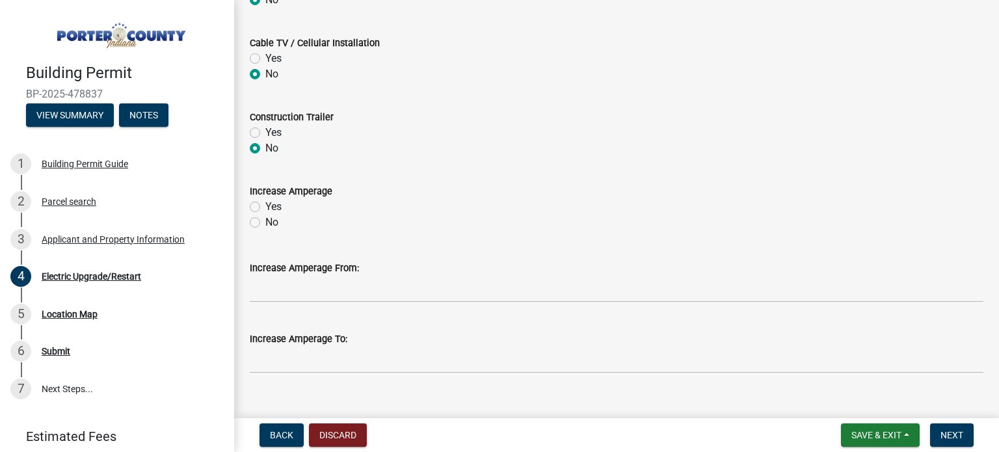
scroll to position [713, 0]
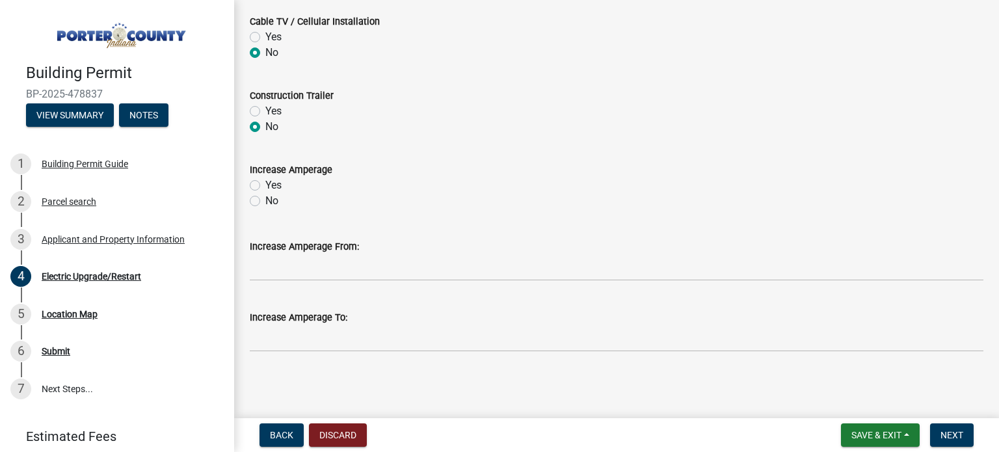
click at [265, 200] on label "No" at bounding box center [271, 201] width 13 height 16
click at [265, 200] on input "No" at bounding box center [269, 197] width 8 height 8
radio input "true"
click at [489, 237] on div "Increase Amperage From:" at bounding box center [617, 251] width 734 height 60
click at [952, 437] on span "Next" at bounding box center [952, 435] width 23 height 10
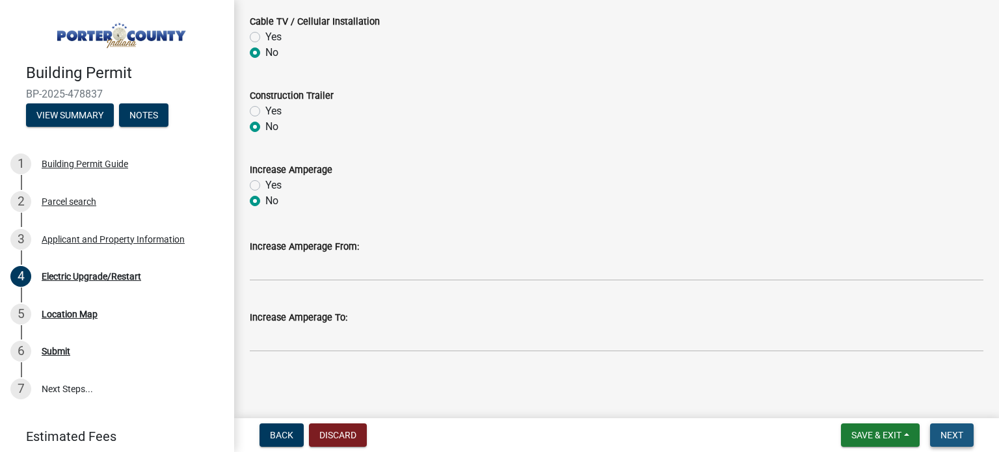
scroll to position [0, 0]
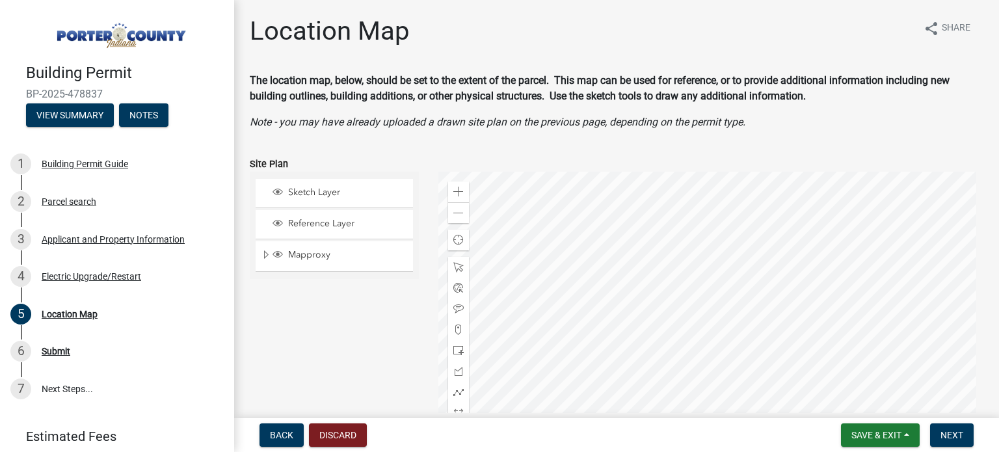
click at [438, 282] on div at bounding box center [711, 334] width 546 height 325
click at [573, 258] on div at bounding box center [711, 334] width 546 height 325
click at [569, 263] on div at bounding box center [711, 334] width 546 height 325
click at [684, 260] on div at bounding box center [711, 334] width 546 height 325
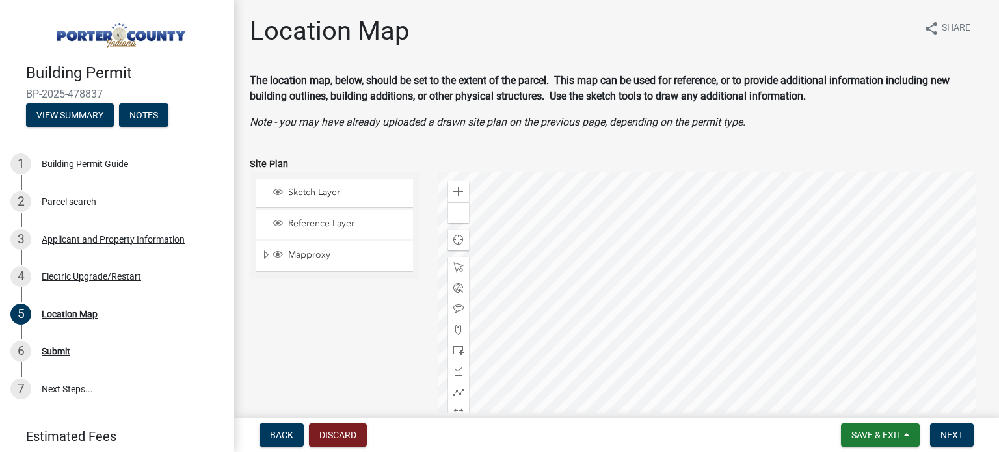
click at [693, 278] on div at bounding box center [711, 334] width 546 height 325
click at [455, 327] on span at bounding box center [458, 330] width 10 height 10
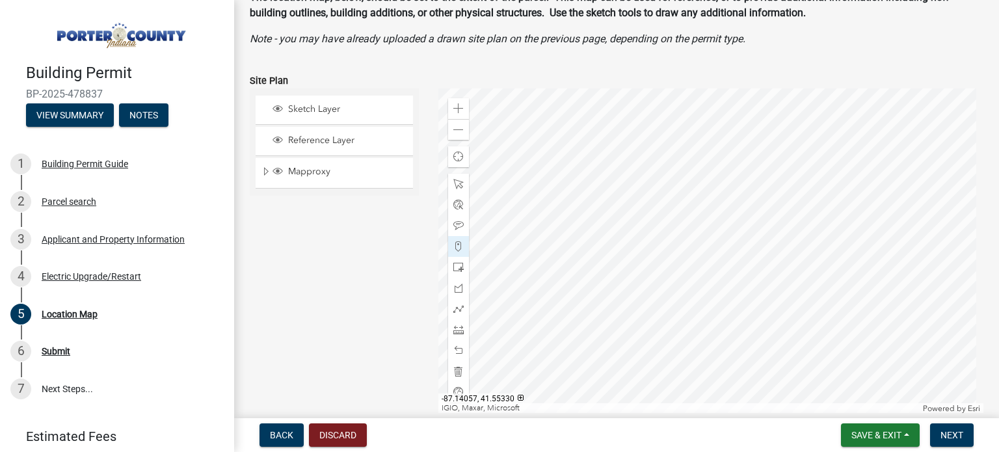
click at [631, 210] on div at bounding box center [711, 250] width 546 height 325
click at [607, 192] on div at bounding box center [711, 250] width 546 height 325
click at [643, 230] on div at bounding box center [711, 250] width 546 height 325
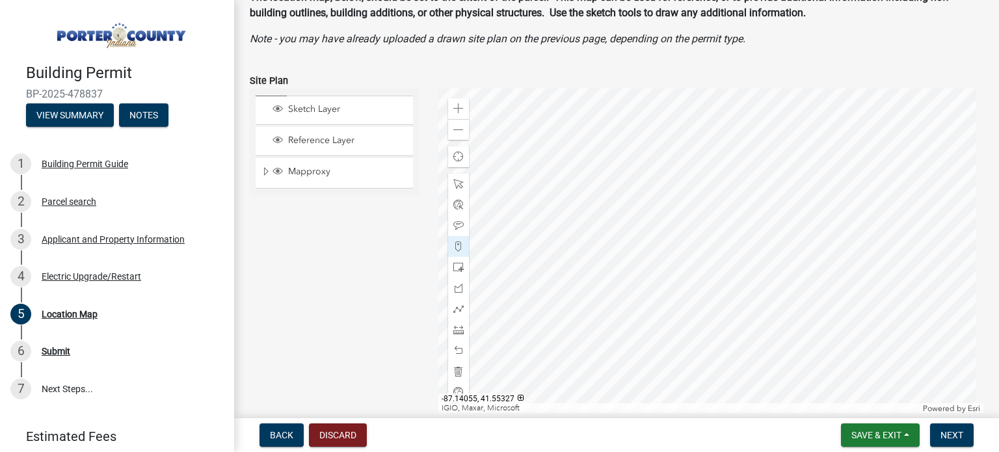
click at [643, 230] on div at bounding box center [711, 250] width 546 height 325
click at [636, 191] on div at bounding box center [711, 250] width 546 height 325
click at [619, 239] on div at bounding box center [711, 250] width 546 height 325
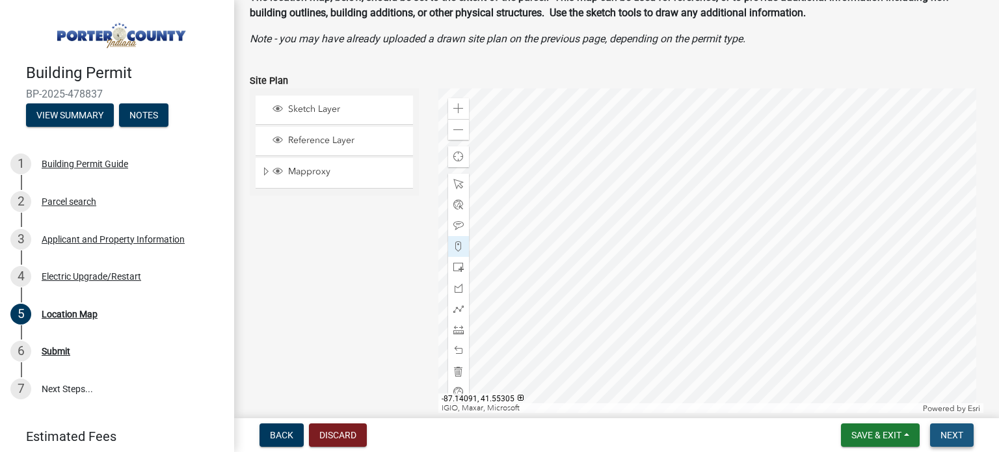
click at [951, 433] on span "Next" at bounding box center [952, 435] width 23 height 10
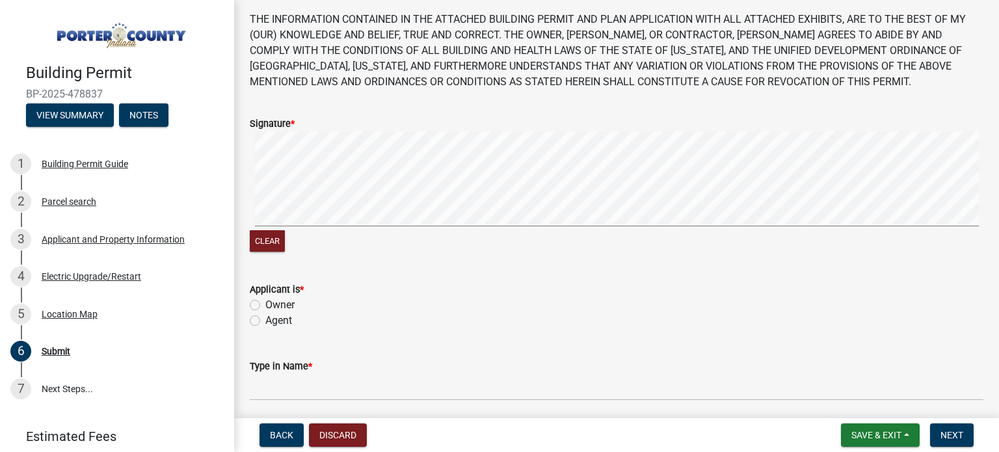
scroll to position [141, 0]
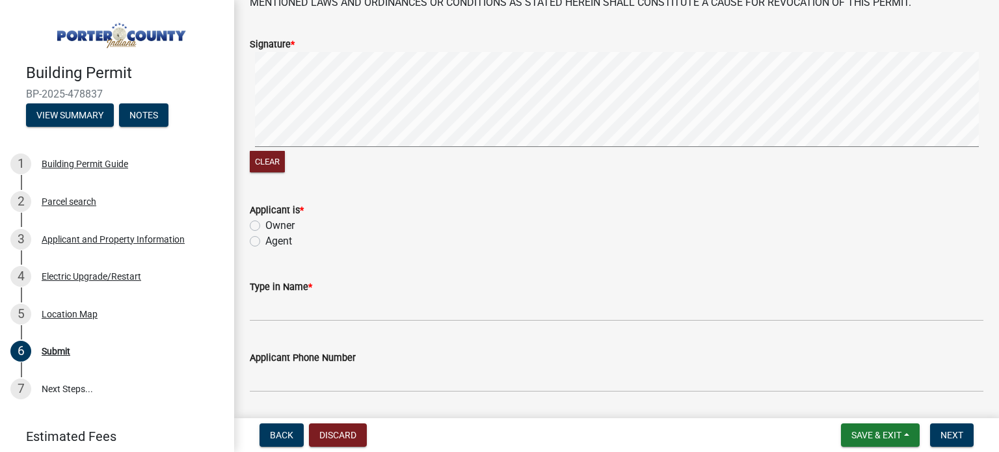
click at [265, 244] on label "Agent" at bounding box center [278, 242] width 27 height 16
click at [265, 242] on input "Agent" at bounding box center [269, 238] width 8 height 8
radio input "true"
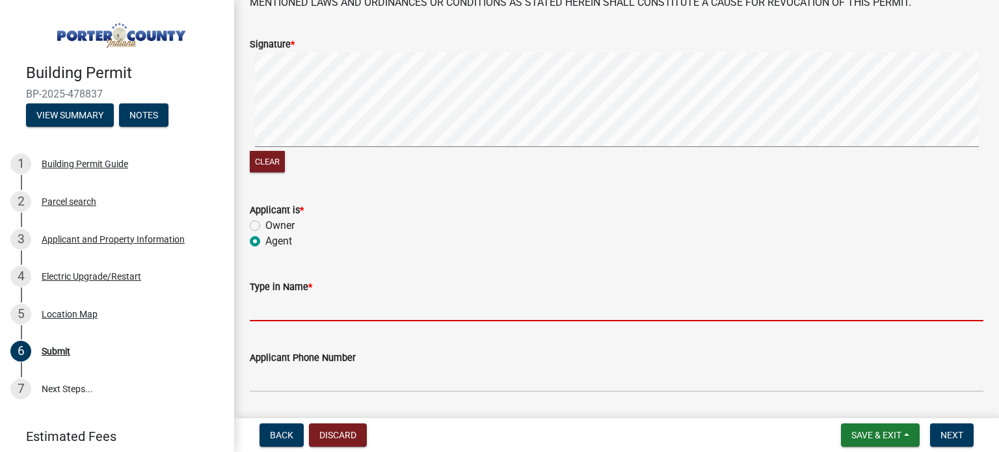
click at [330, 310] on input "Type in Name *" at bounding box center [617, 308] width 734 height 27
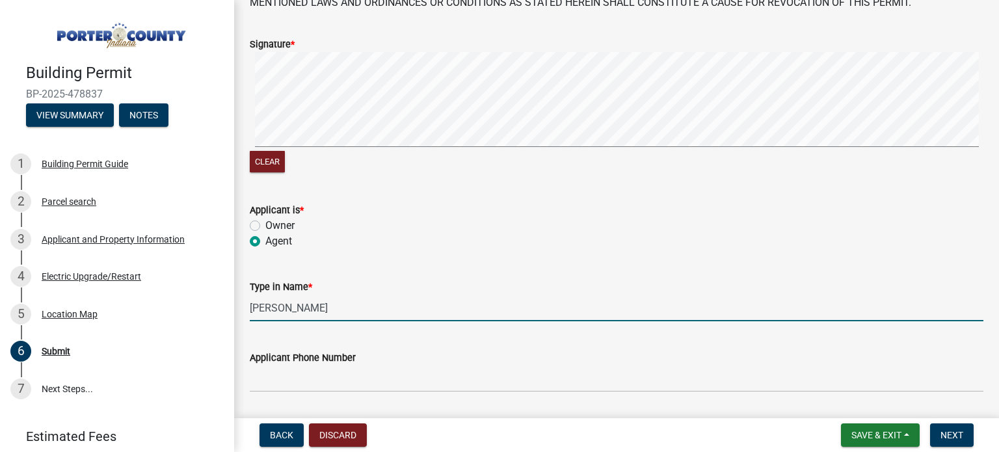
click at [401, 302] on input "[PERSON_NAME]" at bounding box center [617, 308] width 734 height 27
type input "[PERSON_NAME]"
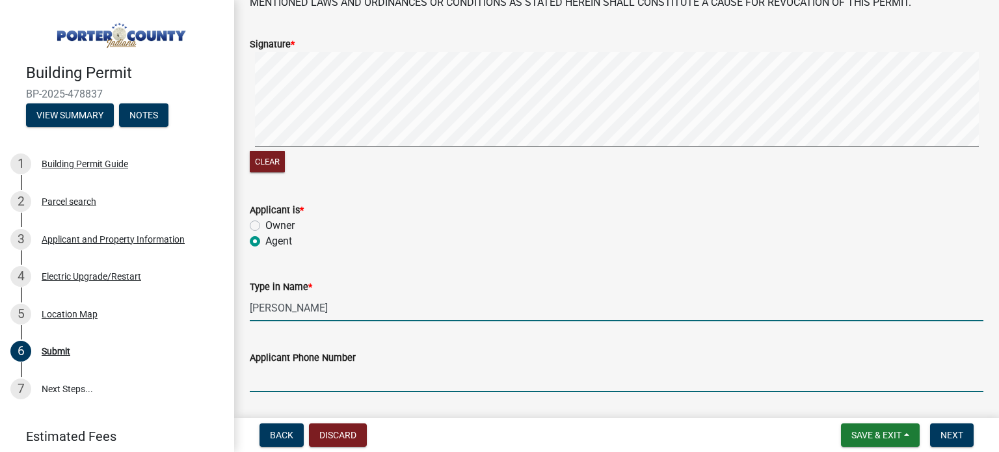
click at [466, 371] on input "Applicant Phone Number" at bounding box center [617, 379] width 734 height 27
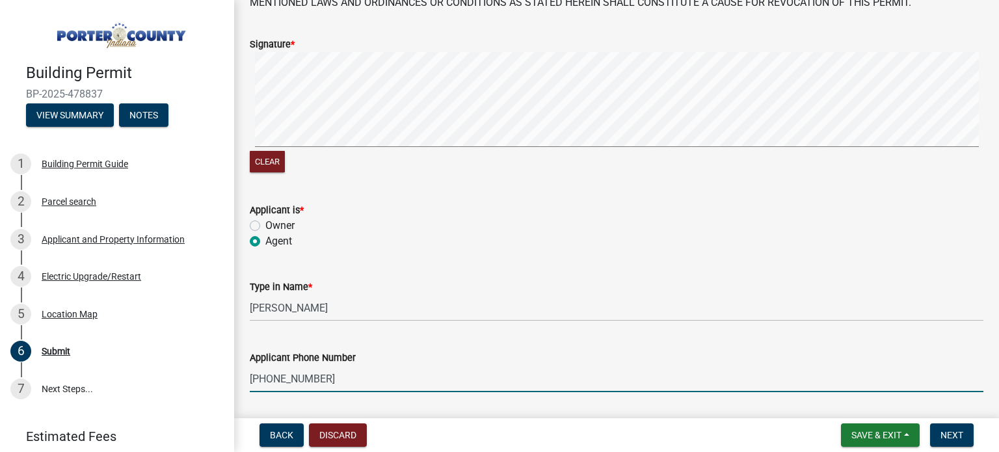
click at [466, 371] on input "[PHONE_NUMBER]" at bounding box center [617, 379] width 734 height 27
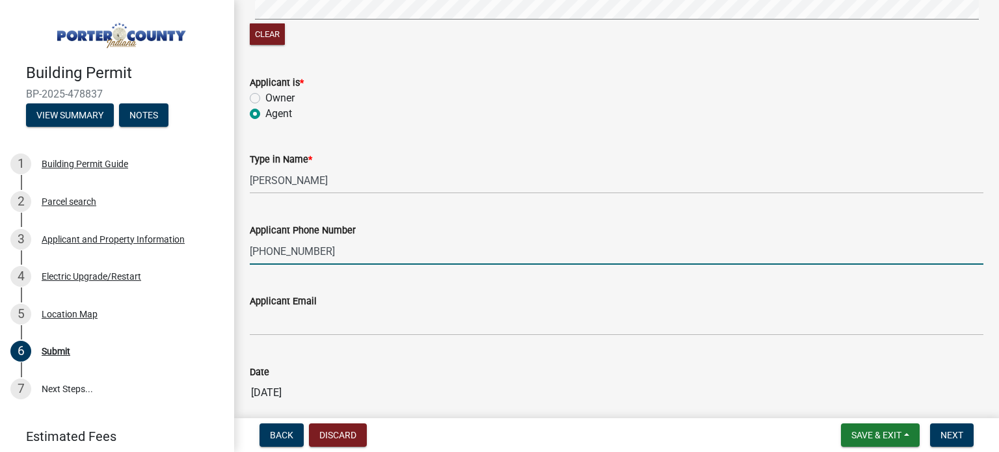
scroll to position [271, 0]
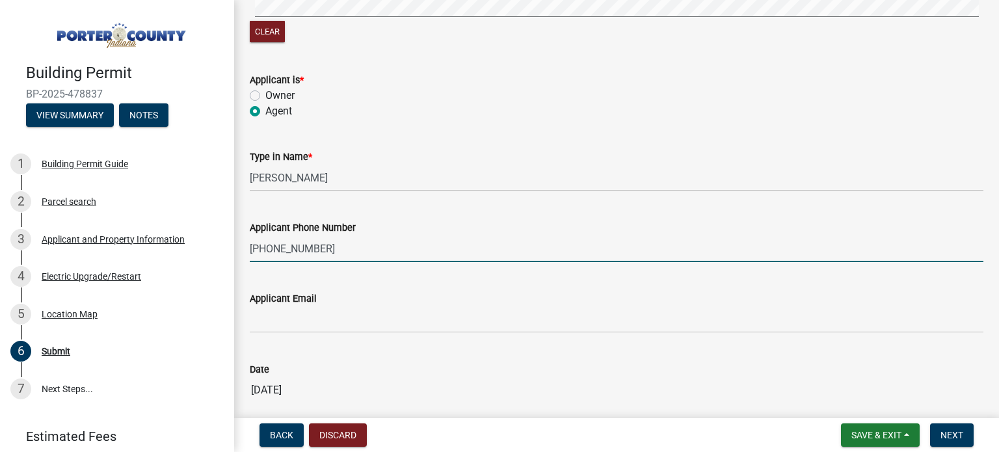
type input "[PHONE_NUMBER]"
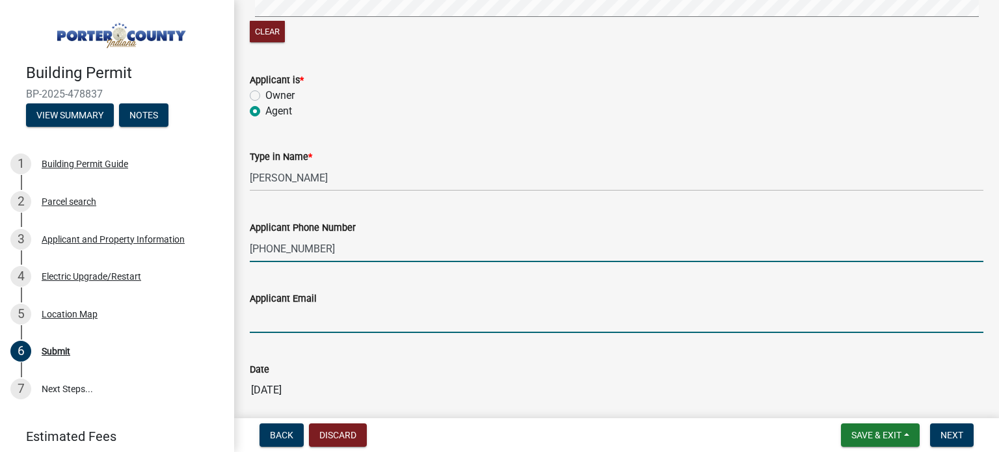
click at [333, 324] on input "Applicant Email" at bounding box center [617, 319] width 734 height 27
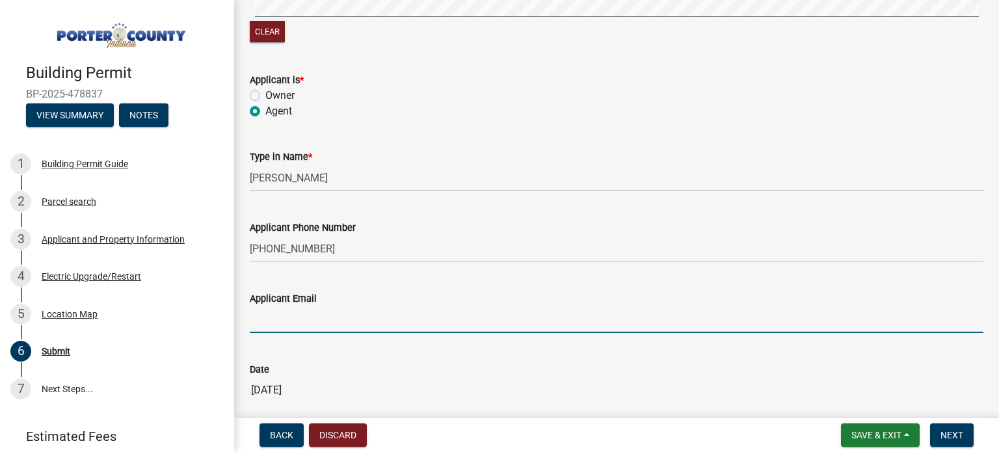
type input "[EMAIL_ADDRESS][DOMAIN_NAME]"
click at [495, 361] on div "Date 09/15/2025" at bounding box center [617, 373] width 734 height 60
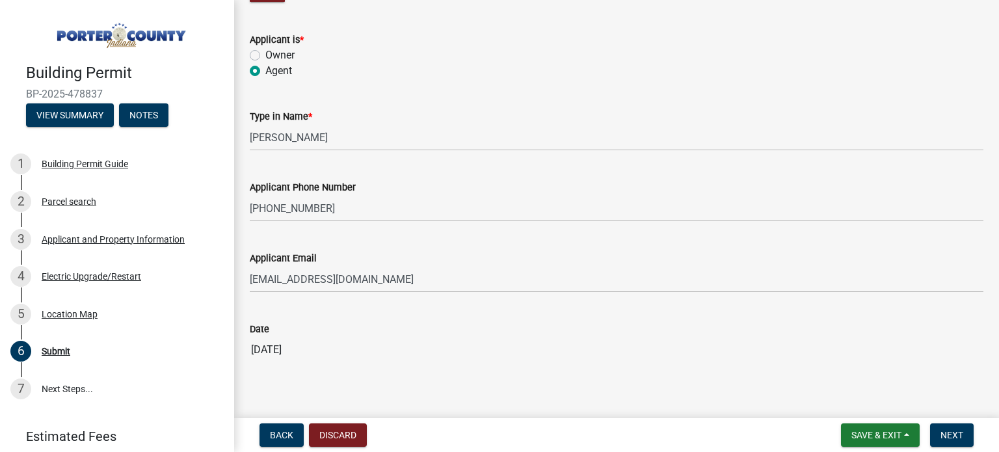
scroll to position [332, 0]
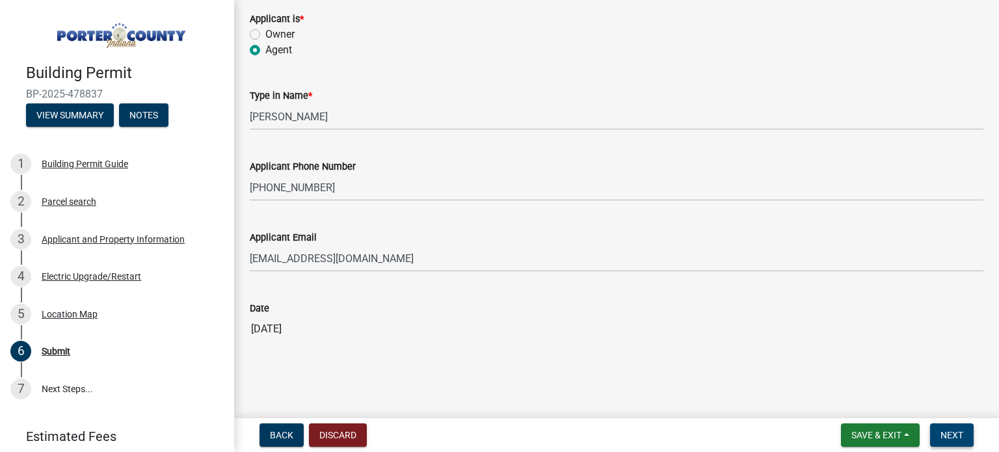
click at [954, 431] on span "Next" at bounding box center [952, 435] width 23 height 10
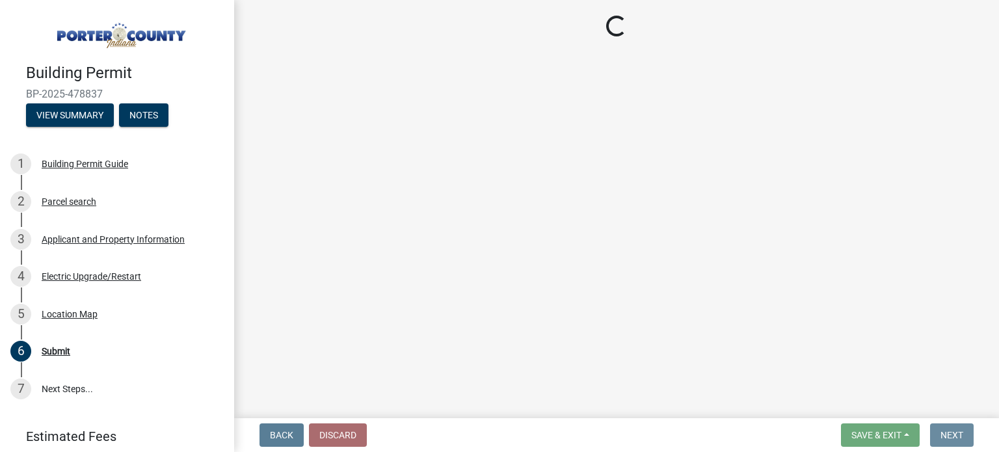
scroll to position [0, 0]
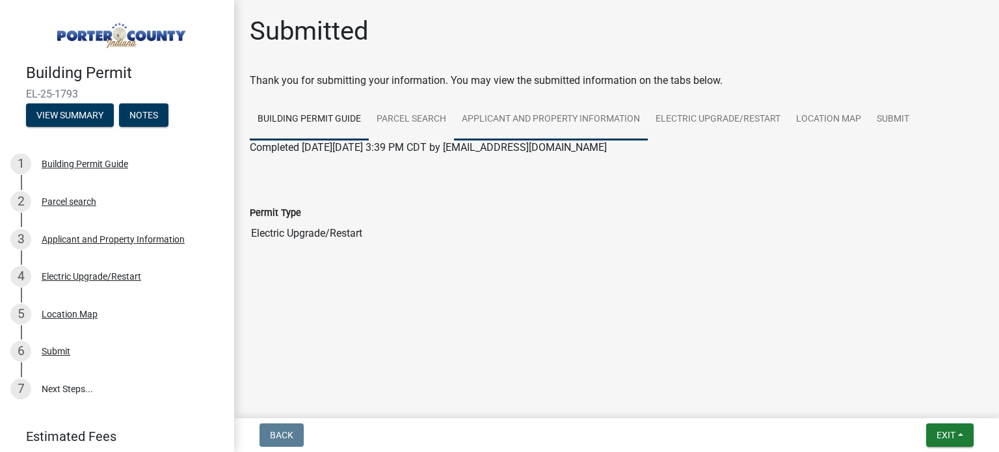
click at [544, 123] on link "Applicant and Property Information" at bounding box center [551, 120] width 194 height 42
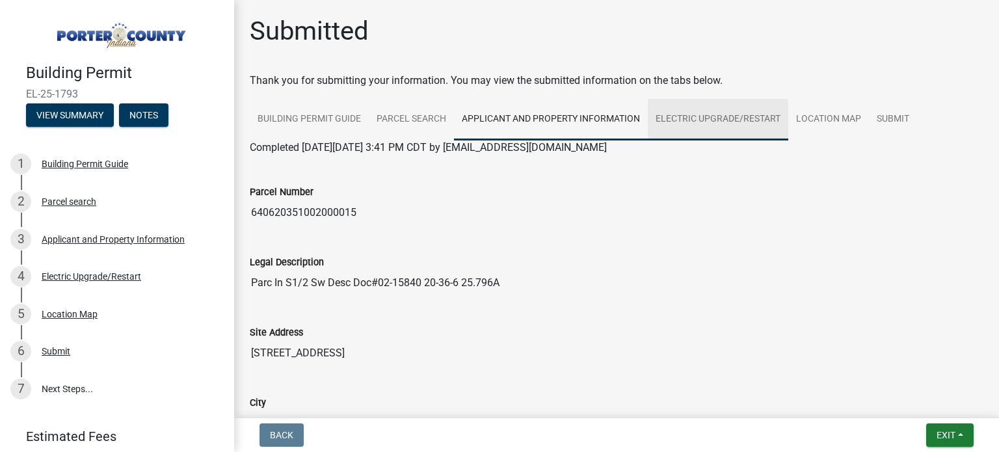
click at [736, 116] on link "Electric Upgrade/Restart" at bounding box center [718, 120] width 141 height 42
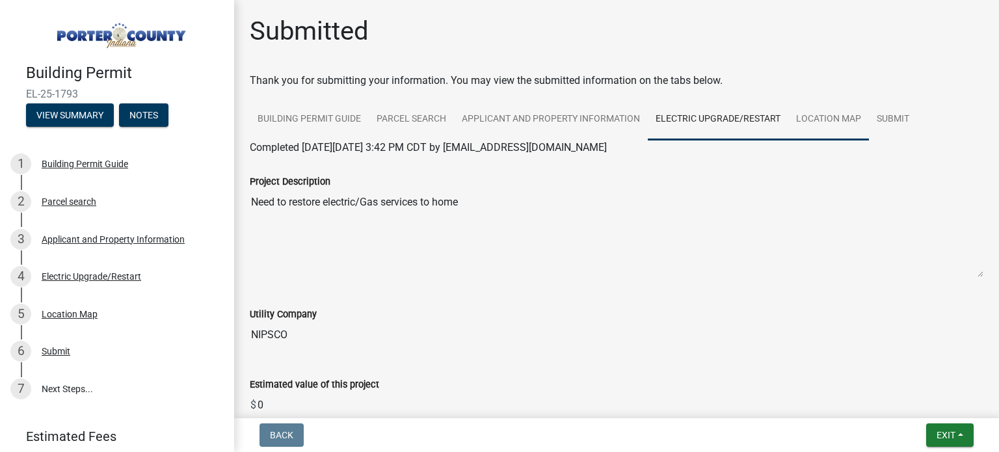
click at [836, 124] on link "Location Map" at bounding box center [828, 120] width 81 height 42
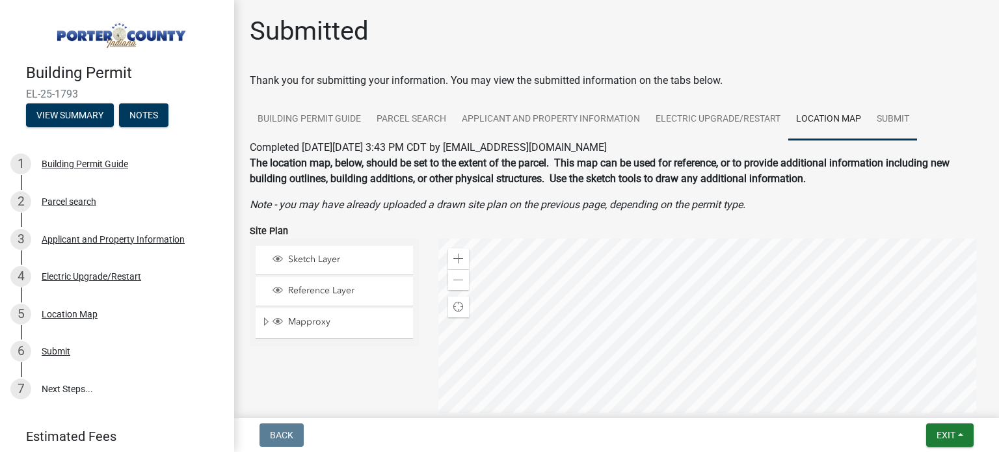
click at [892, 116] on link "Submit" at bounding box center [893, 120] width 48 height 42
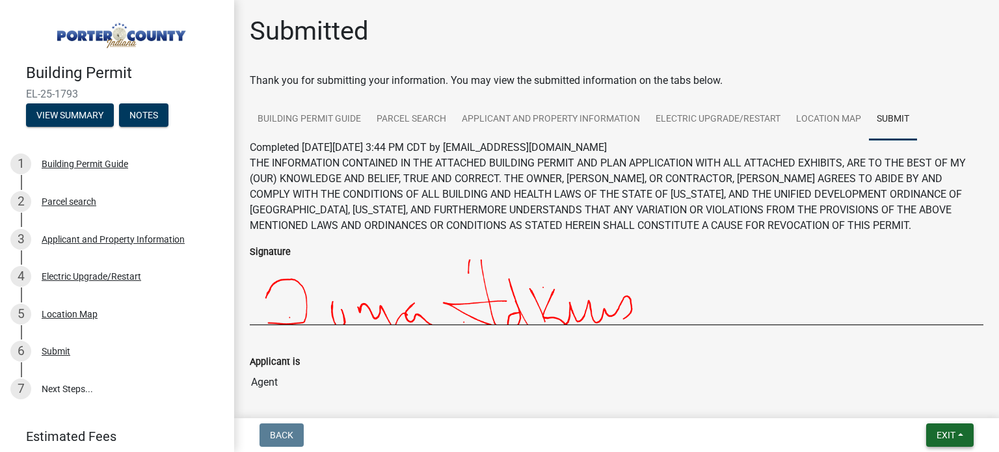
click at [937, 432] on span "Exit" at bounding box center [946, 435] width 19 height 10
click at [929, 399] on button "Save & Exit" at bounding box center [922, 401] width 104 height 31
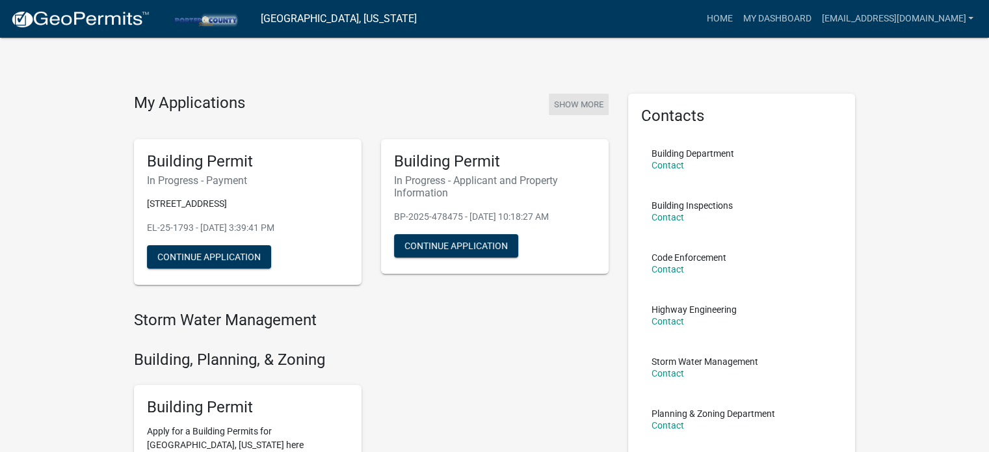
click at [575, 101] on button "Show More" at bounding box center [579, 104] width 60 height 21
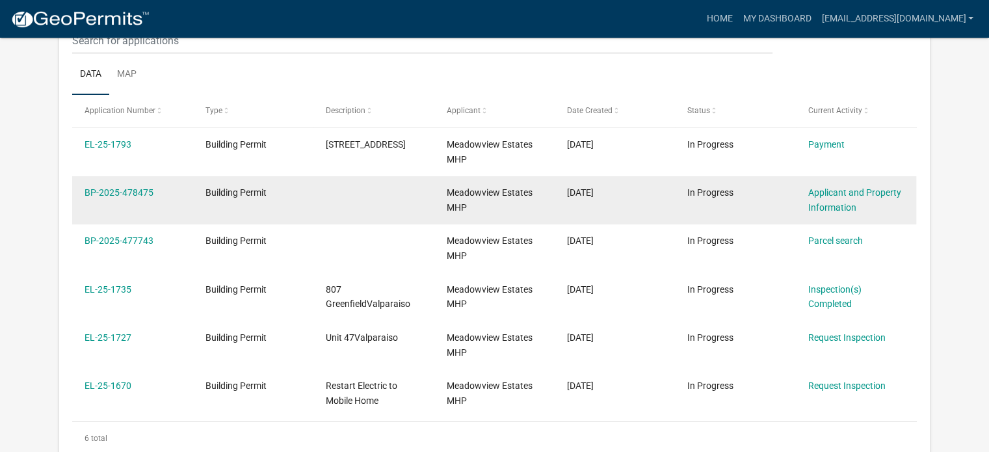
scroll to position [172, 0]
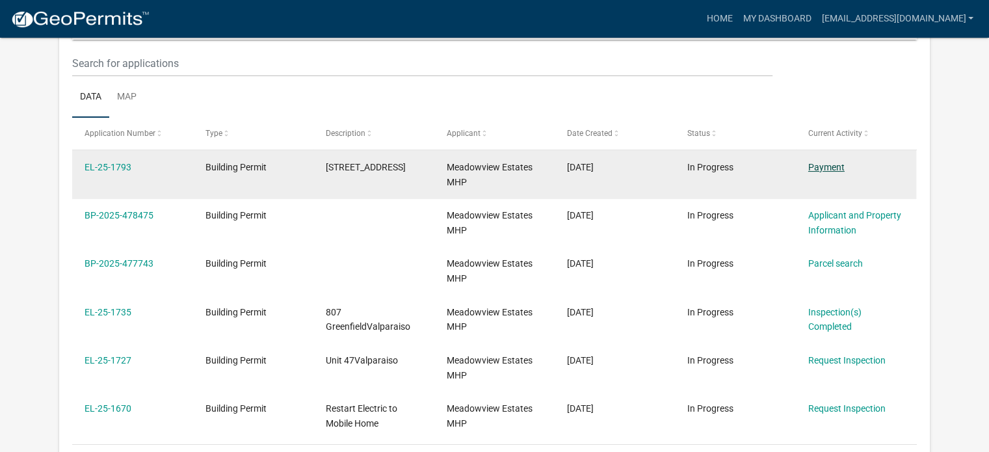
click at [838, 166] on link "Payment" at bounding box center [827, 167] width 36 height 10
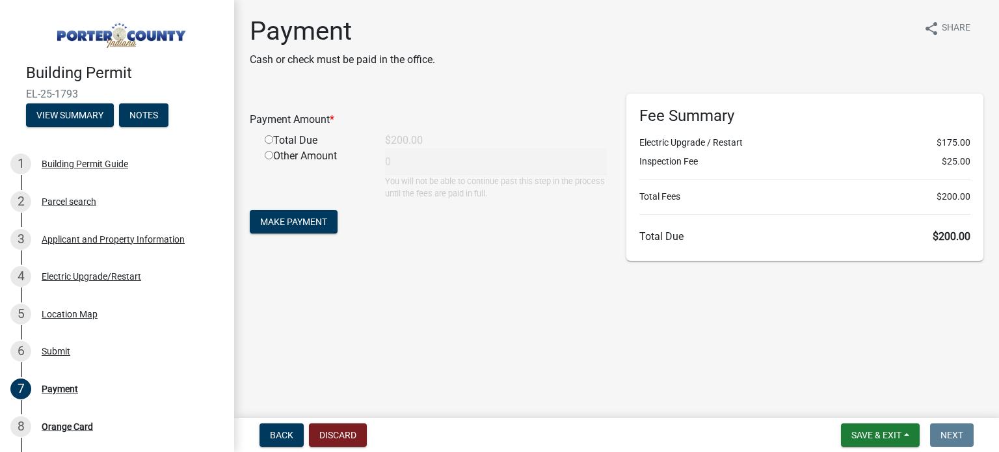
click at [270, 137] on input "radio" at bounding box center [269, 139] width 8 height 8
radio input "true"
type input "200"
click at [298, 221] on span "Make Payment" at bounding box center [293, 222] width 67 height 10
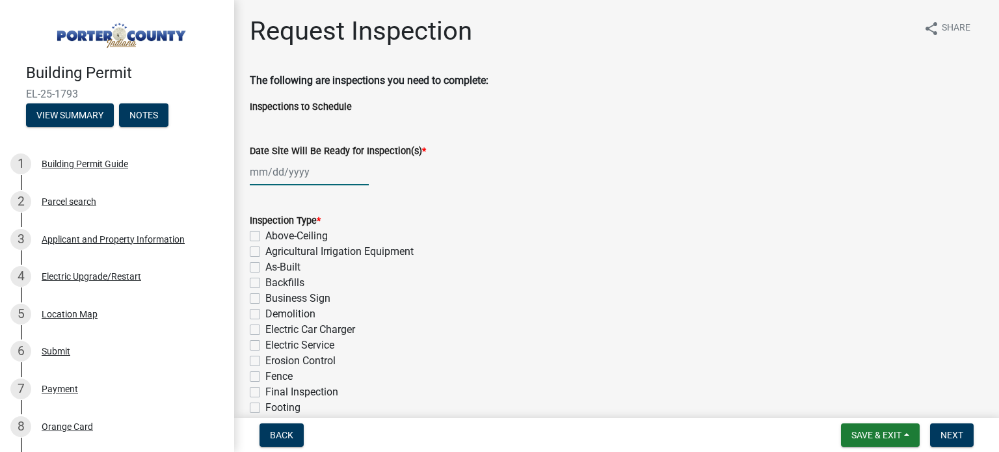
click at [264, 178] on div at bounding box center [309, 172] width 119 height 27
select select "9"
select select "2025"
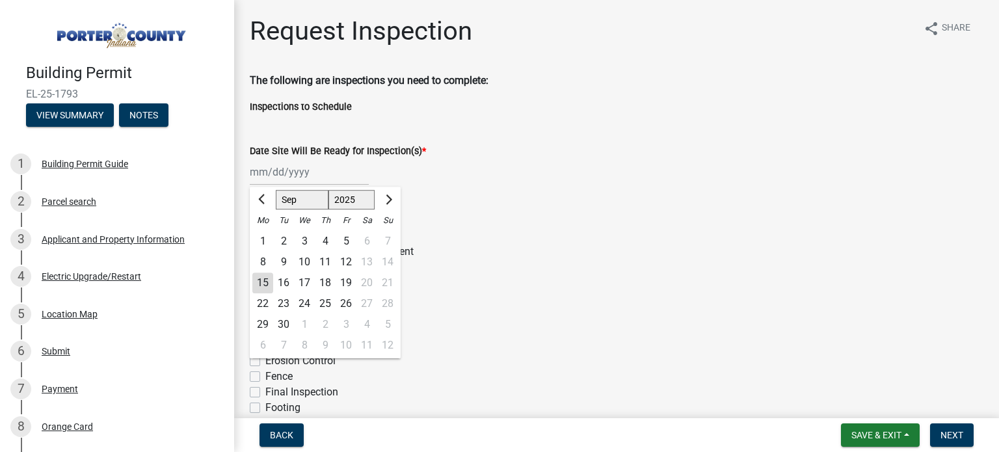
click at [302, 280] on div "17" at bounding box center [304, 283] width 21 height 21
type input "[DATE]"
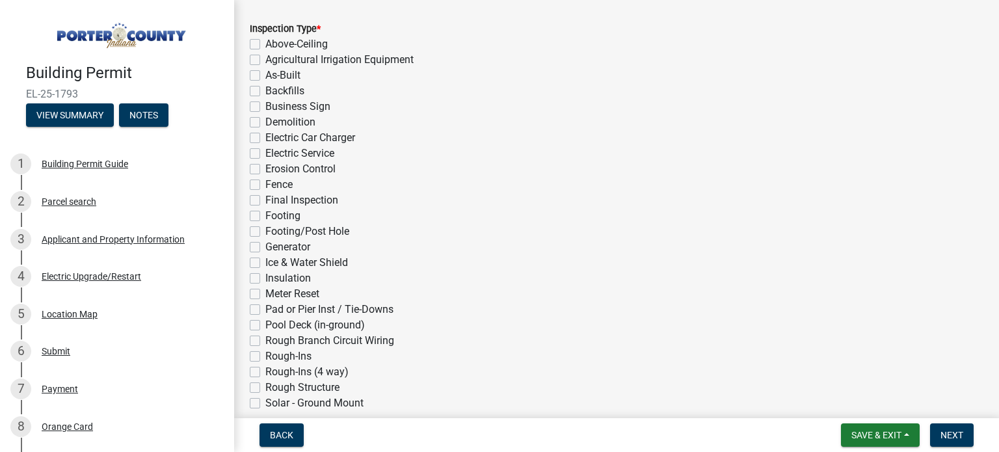
scroll to position [195, 0]
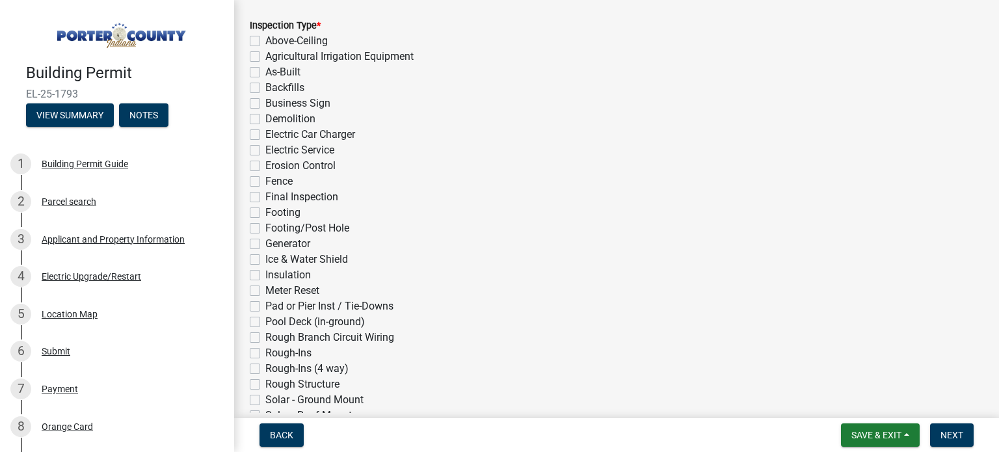
click at [265, 149] on label "Electric Service" at bounding box center [299, 150] width 69 height 16
click at [265, 149] on input "Electric Service" at bounding box center [269, 146] width 8 height 8
checkbox input "true"
checkbox input "false"
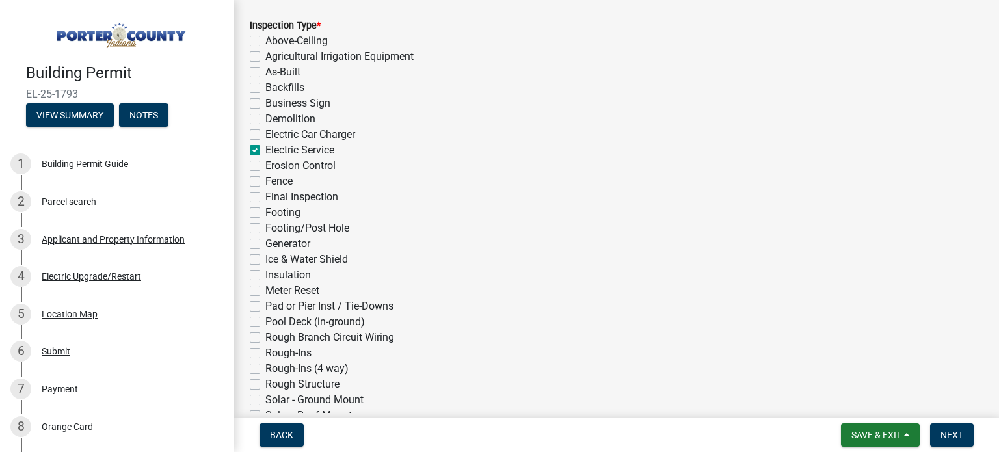
checkbox input "false"
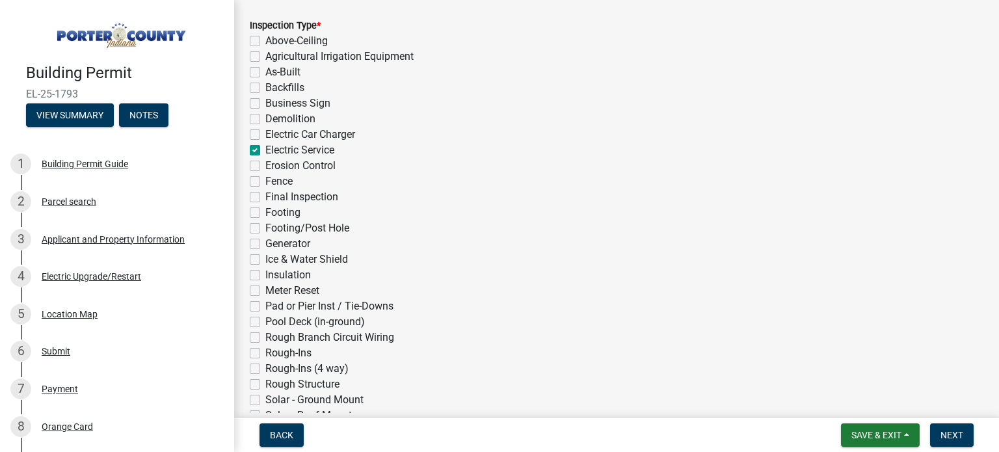
checkbox input "true"
checkbox input "false"
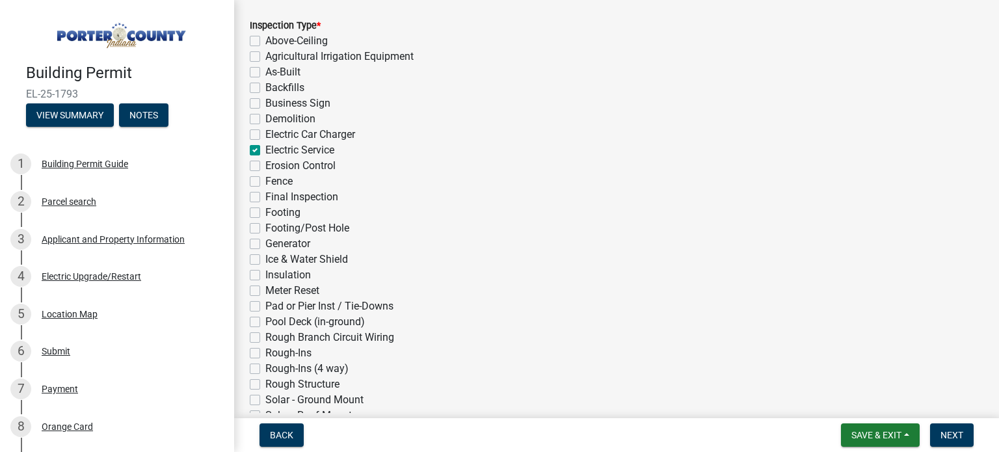
checkbox input "false"
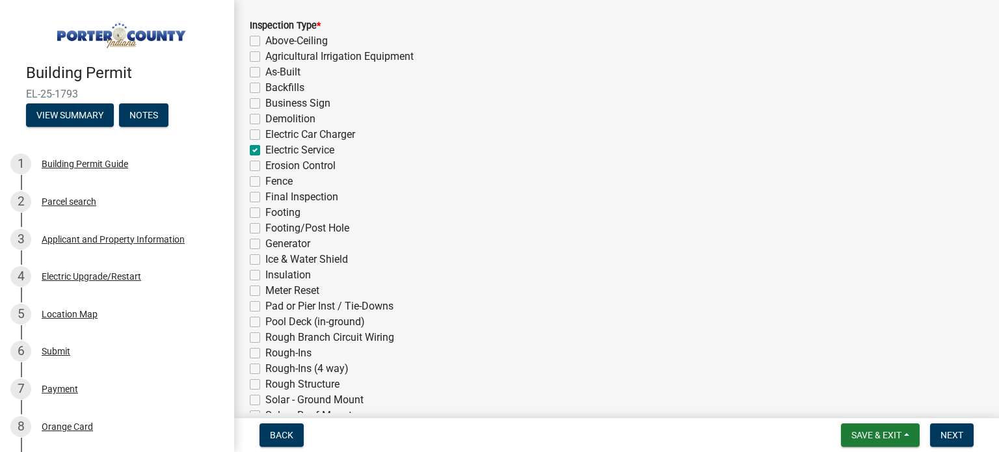
checkbox input "false"
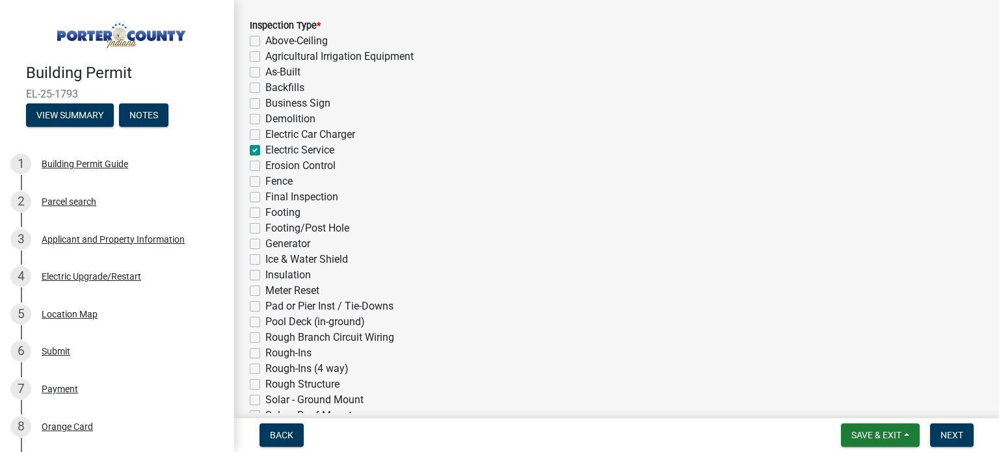
checkbox input "false"
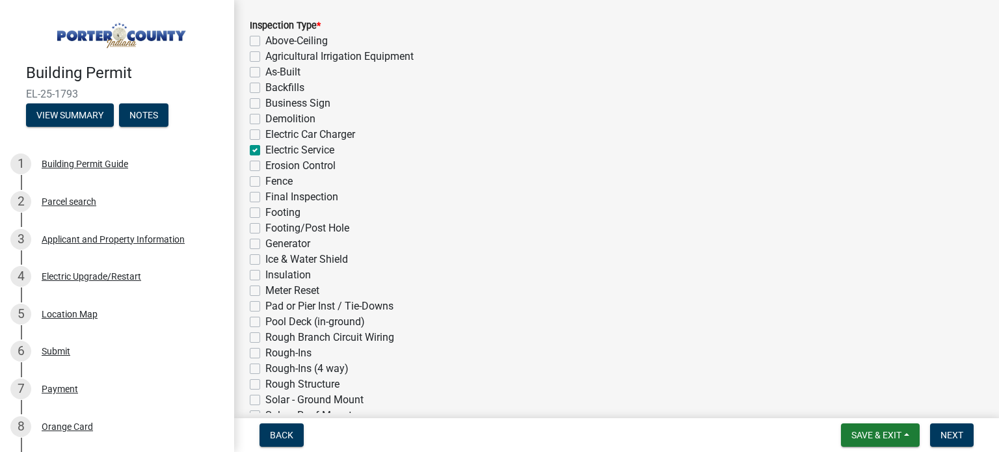
checkbox input "false"
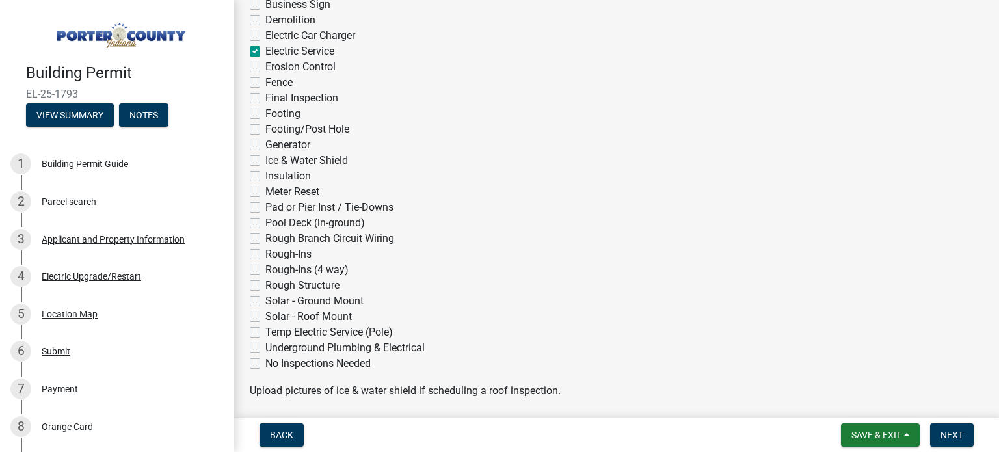
scroll to position [325, 0]
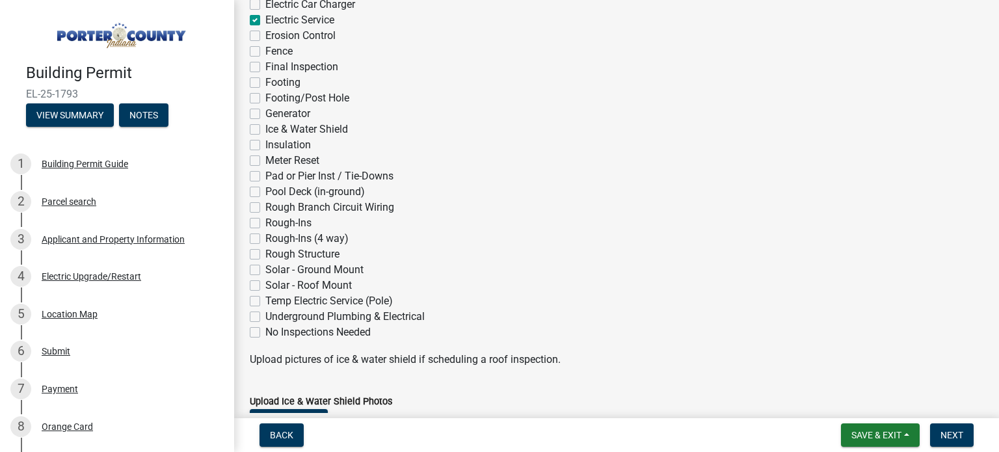
click at [505, 175] on div "Pad or Pier Inst / Tie-Downs" at bounding box center [617, 176] width 734 height 16
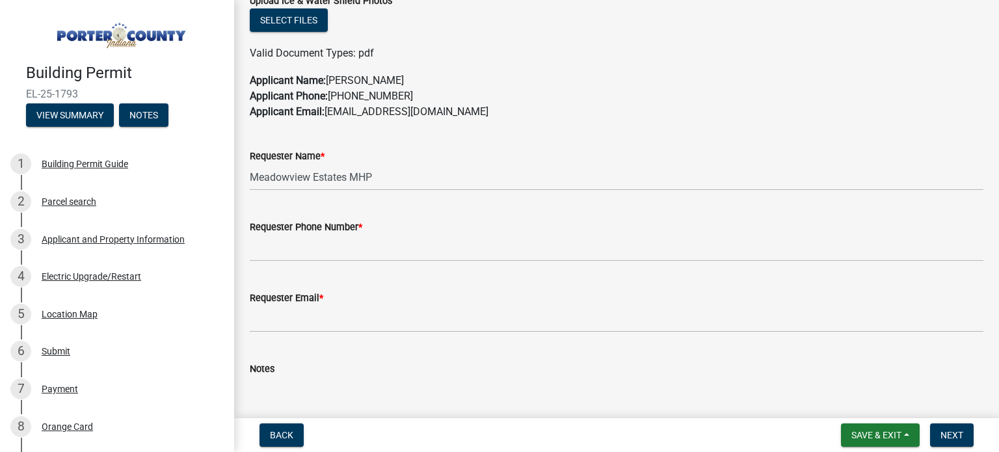
scroll to position [781, 0]
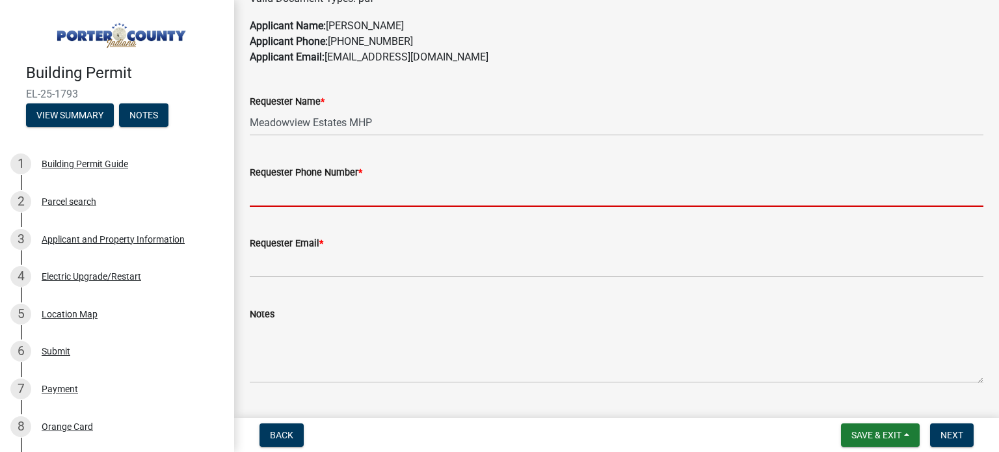
click at [349, 197] on input "Requester Phone Number *" at bounding box center [617, 193] width 734 height 27
type input "2197625312"
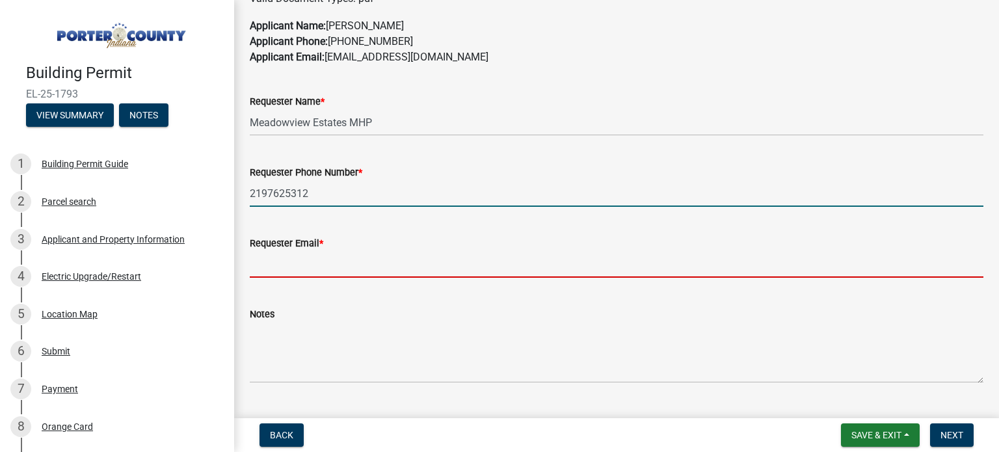
type input "[EMAIL_ADDRESS][DOMAIN_NAME]"
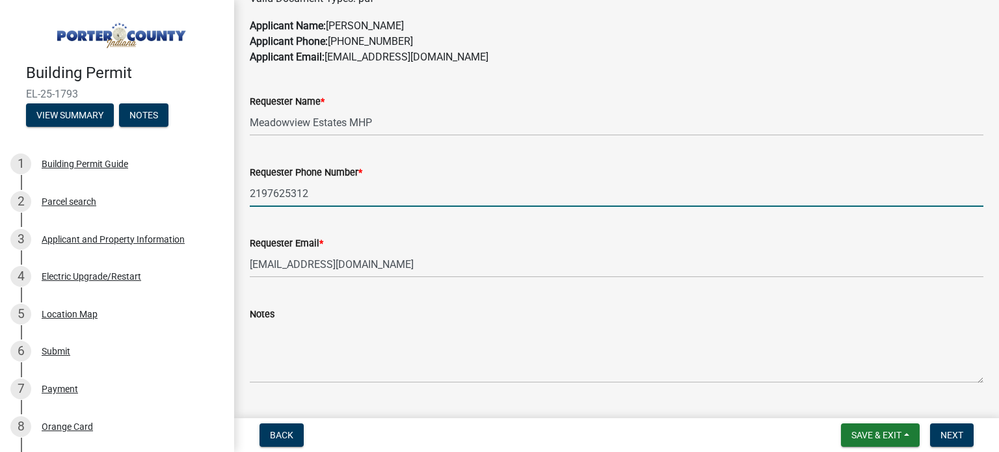
click at [507, 315] on div "Notes" at bounding box center [617, 314] width 734 height 16
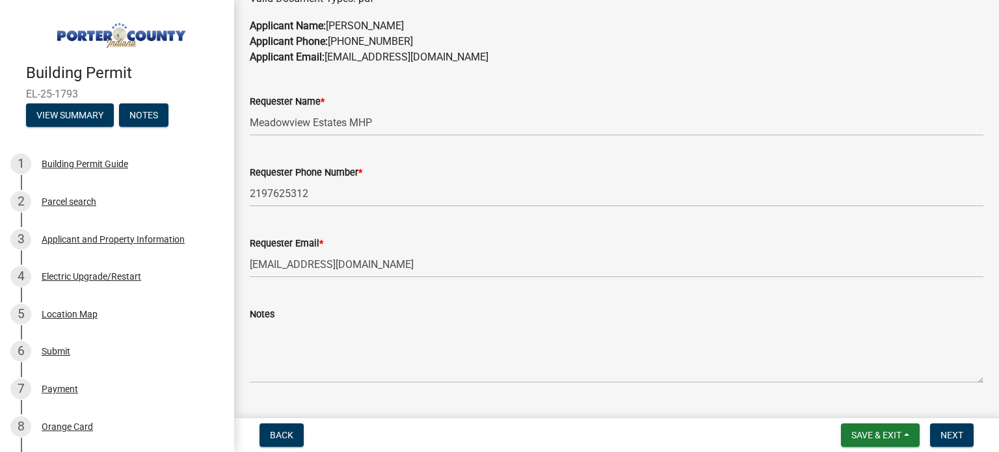
scroll to position [812, 0]
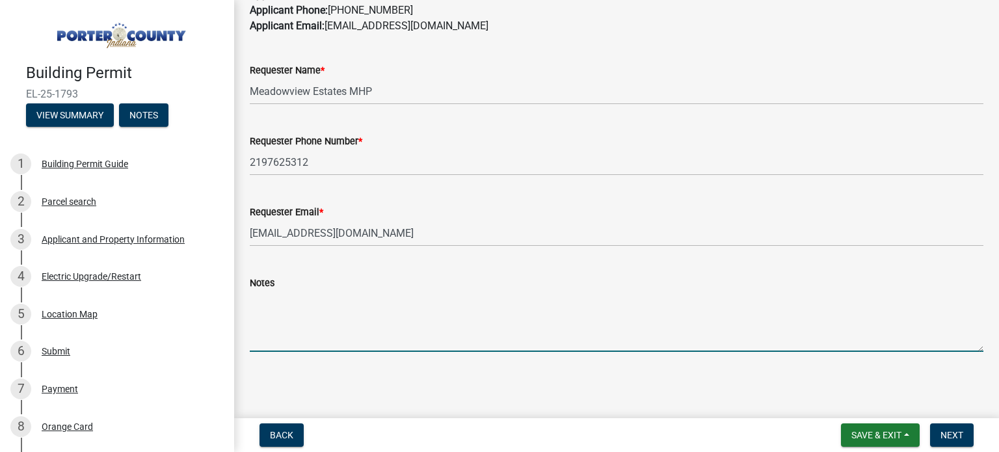
click at [305, 327] on textarea "Notes" at bounding box center [617, 321] width 734 height 61
type textarea "Need to restore electric/gas to vacant home"
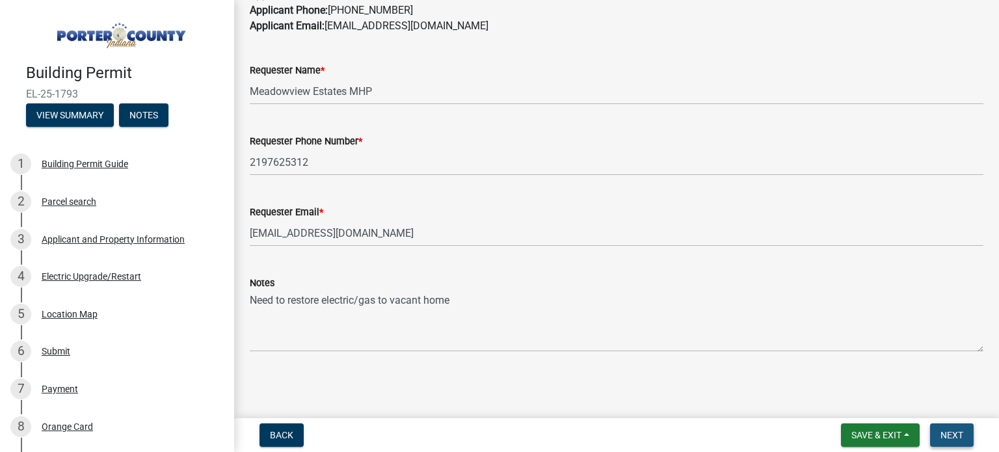
click at [957, 436] on span "Next" at bounding box center [952, 435] width 23 height 10
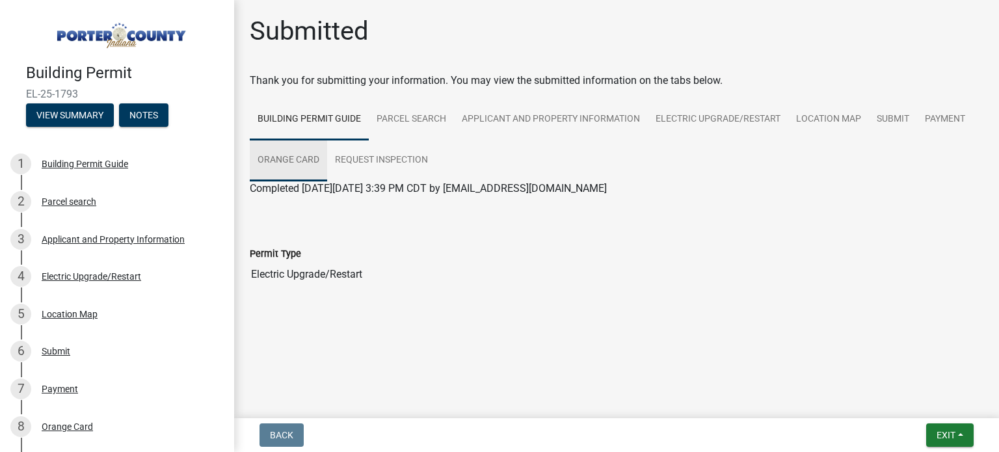
click at [272, 158] on link "Orange Card" at bounding box center [288, 161] width 77 height 42
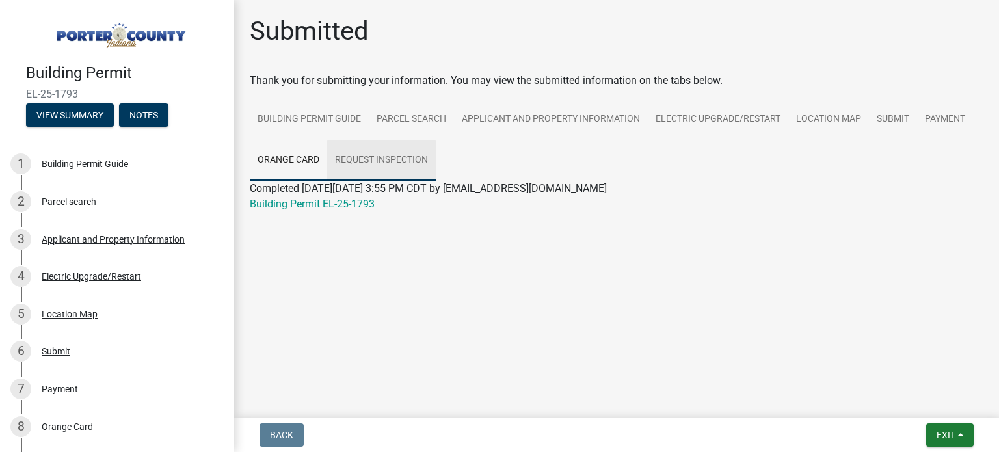
click at [384, 157] on link "Request Inspection" at bounding box center [381, 161] width 109 height 42
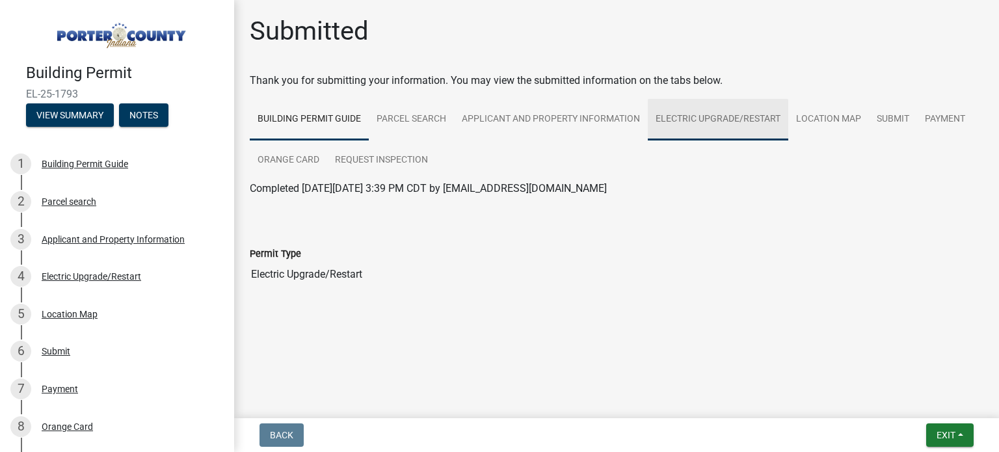
click at [744, 118] on link "Electric Upgrade/Restart" at bounding box center [718, 120] width 141 height 42
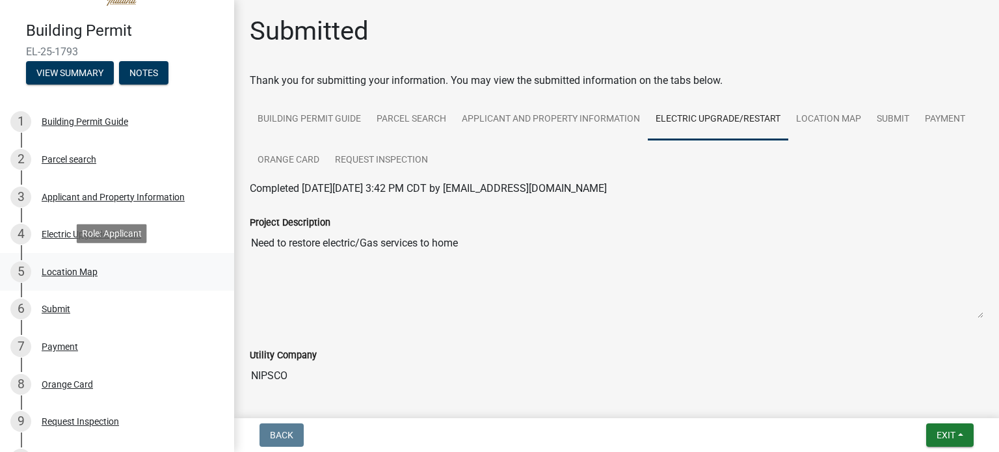
scroll to position [65, 0]
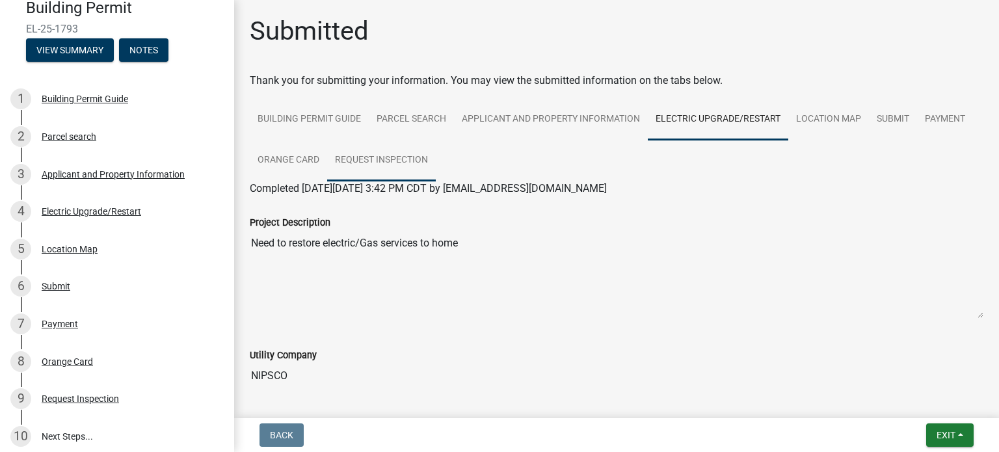
click at [366, 155] on link "Request Inspection" at bounding box center [381, 161] width 109 height 42
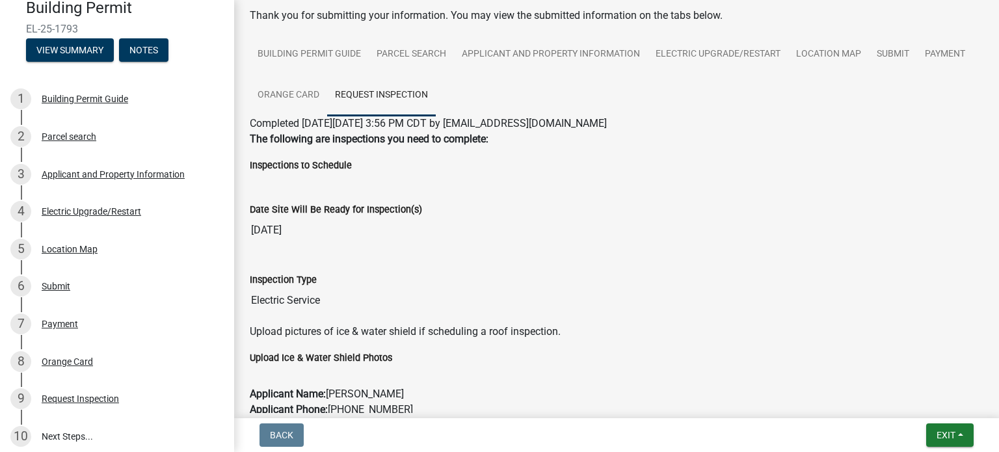
scroll to position [0, 0]
